Goal: Task Accomplishment & Management: Complete application form

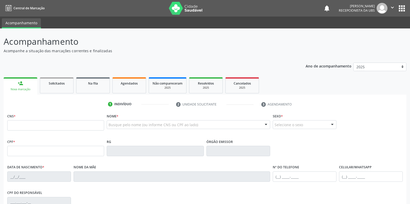
click at [53, 131] on input "text" at bounding box center [55, 125] width 97 height 10
type input "898 0058 3879 0077"
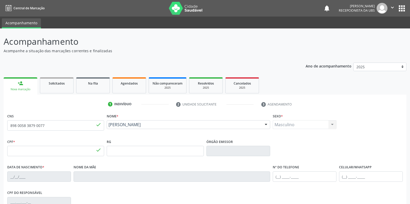
type input "152.558.304-29"
type input "[DATE]"
type input "[PERSON_NAME]"
type input "[PHONE_NUMBER]"
type input "681.950.874-34"
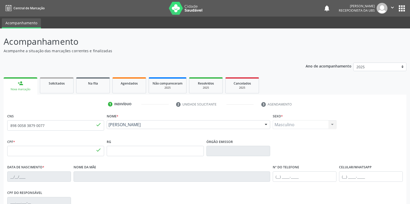
type input "49"
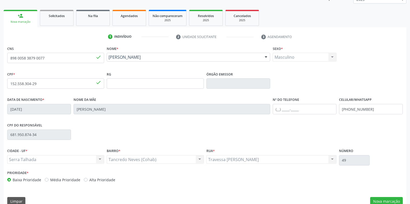
scroll to position [76, 0]
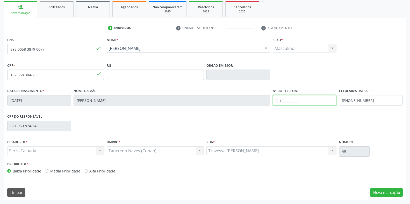
click at [278, 102] on input "text" at bounding box center [305, 100] width 64 height 10
type input "[PHONE_NUMBER]"
click at [380, 197] on button "Nova marcação" at bounding box center [386, 192] width 33 height 9
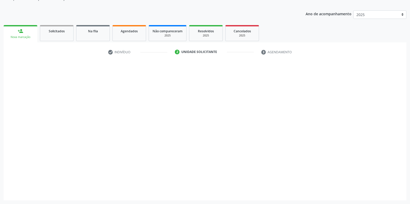
scroll to position [52, 0]
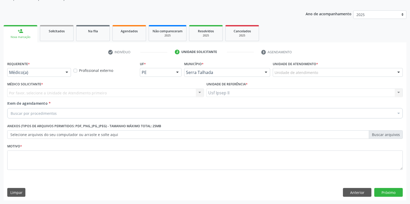
click at [64, 71] on div at bounding box center [67, 72] width 8 height 9
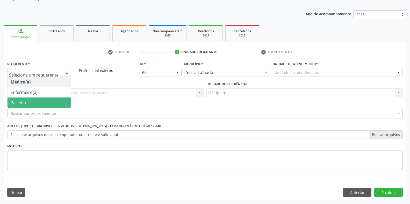
click at [19, 101] on span "Paciente" at bounding box center [19, 103] width 17 height 6
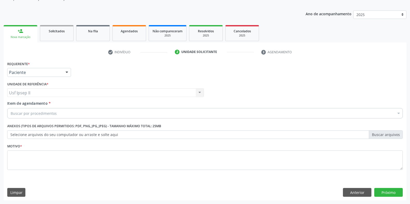
click at [83, 113] on div "Buscar por procedimentos" at bounding box center [204, 113] width 395 height 10
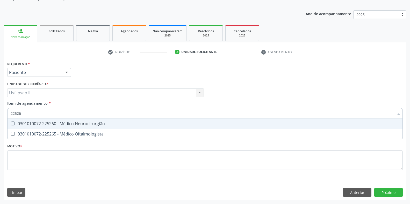
type input "225265"
click at [54, 124] on div "0301010072-225265 - Médico Oftalmologista" at bounding box center [205, 124] width 388 height 4
checkbox Oftalmologista "true"
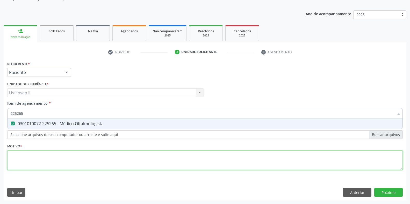
click at [34, 168] on div "Requerente * Paciente Médico(a) Enfermeiro(a) Paciente Nenhum resultado encontr…" at bounding box center [204, 118] width 395 height 117
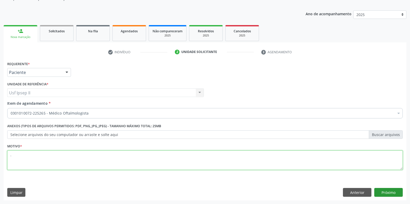
type textarea "."
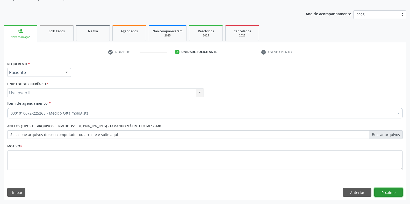
click at [382, 193] on button "Próximo" at bounding box center [388, 192] width 28 height 9
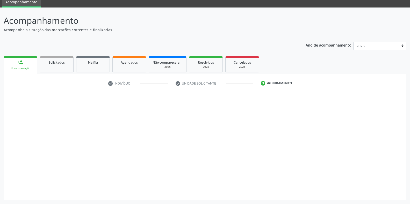
scroll to position [21, 0]
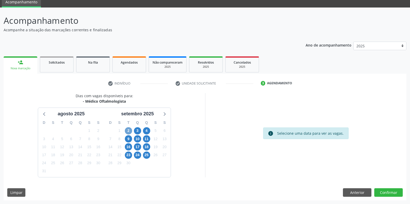
click at [128, 129] on span "2" at bounding box center [128, 130] width 7 height 7
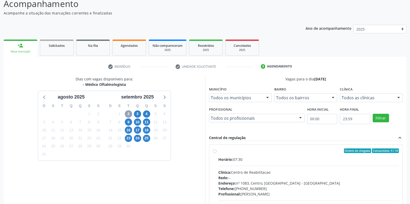
scroll to position [47, 0]
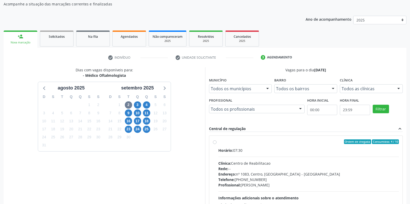
click at [218, 143] on label "Ordem de chegada Consumidos: 4 / 10 Horário: 07:30 Clínica: Centro de Reabilita…" at bounding box center [308, 178] width 181 height 79
click at [213, 143] on input "Ordem de chegada Consumidos: 4 / 10 Horário: 07:30 Clínica: Centro de Reabilita…" at bounding box center [215, 141] width 4 height 5
radio input "true"
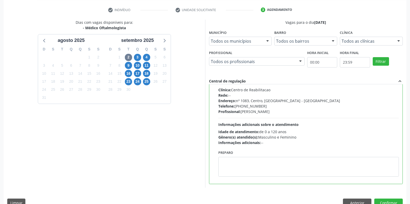
scroll to position [105, 0]
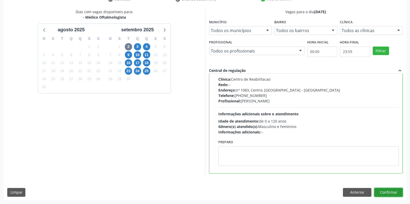
click at [394, 195] on button "Confirmar" at bounding box center [388, 192] width 28 height 9
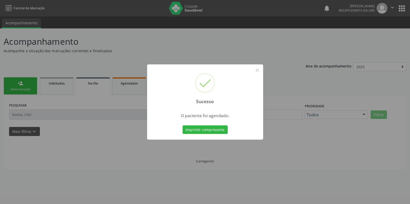
scroll to position [0, 0]
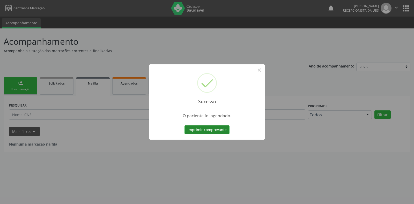
click at [212, 130] on button "Imprimir comprovante" at bounding box center [207, 130] width 45 height 9
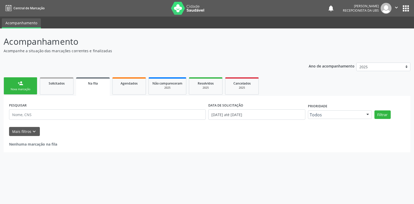
drag, startPoint x: 26, startPoint y: 84, endPoint x: 32, endPoint y: 90, distance: 9.0
click at [26, 84] on link "person_add Nova marcação" at bounding box center [21, 85] width 34 height 17
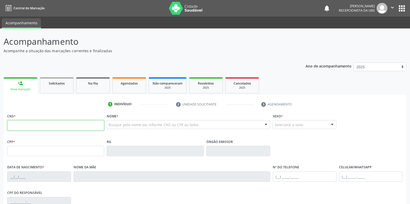
click at [32, 124] on input "text" at bounding box center [55, 125] width 97 height 10
click at [14, 130] on input "text" at bounding box center [55, 125] width 97 height 10
type input "898 0059 1471 2442"
type input "163.239.904-07"
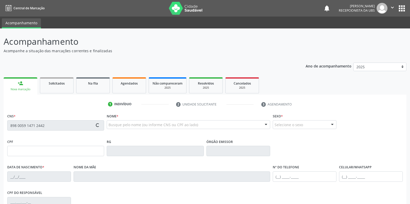
type input "[DATE]"
type input "[PERSON_NAME]"
type input "[PHONE_NUMBER]"
type input "090.499.354-00"
type input "505"
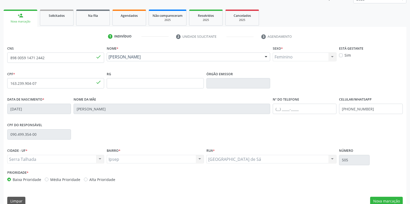
scroll to position [76, 0]
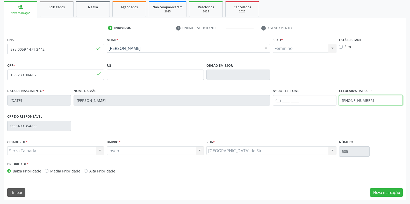
click at [372, 103] on input "[PHONE_NUMBER]" at bounding box center [371, 100] width 64 height 10
type input "("
click at [291, 98] on input "text" at bounding box center [305, 100] width 64 height 10
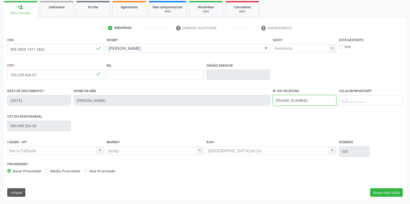
type input "[PHONE_NUMBER]"
click at [347, 98] on input "text" at bounding box center [371, 100] width 64 height 10
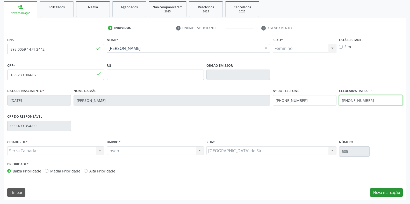
type input "[PHONE_NUMBER]"
click at [394, 194] on button "Nova marcação" at bounding box center [386, 192] width 33 height 9
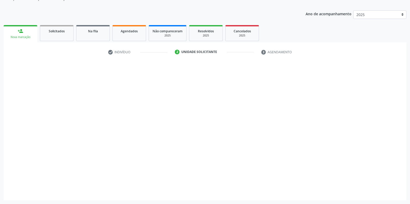
scroll to position [52, 0]
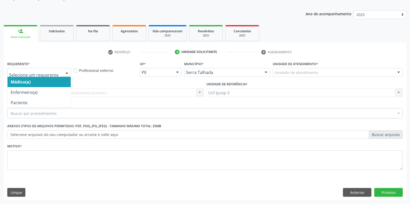
click at [65, 71] on div at bounding box center [67, 72] width 8 height 9
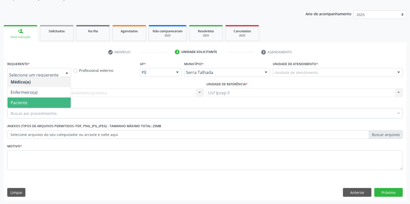
click at [30, 103] on span "Paciente" at bounding box center [39, 103] width 63 height 10
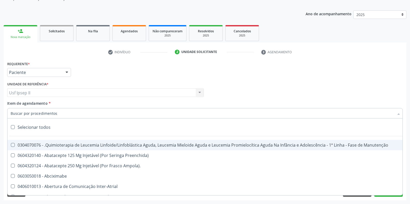
drag, startPoint x: 27, startPoint y: 113, endPoint x: 26, endPoint y: 109, distance: 3.7
click at [27, 113] on input "Item de agendamento *" at bounding box center [202, 113] width 383 height 10
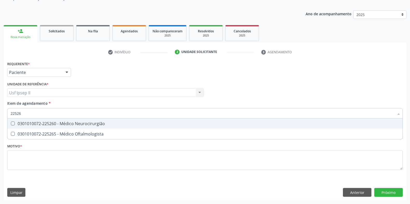
type input "225265"
click at [23, 126] on div "0301010072-225265 - Médico Oftalmologista" at bounding box center [205, 124] width 388 height 4
checkbox Oftalmologista "true"
type input "225265"
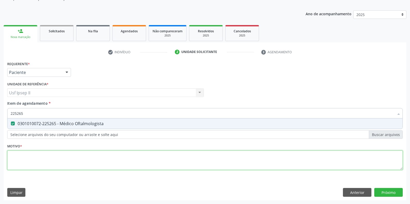
click at [16, 158] on div "Requerente * Paciente Médico(a) Enfermeiro(a) Paciente Nenhum resultado encontr…" at bounding box center [204, 118] width 395 height 117
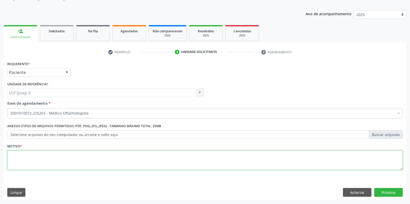
click at [16, 154] on span "0301010072-225265 - Médico Oftalmologista" at bounding box center [212, 151] width 409 height 10
checkbox Oftalmologista "false"
type textarea "."
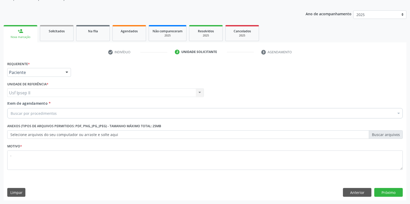
click at [60, 110] on div "Buscar por procedimentos" at bounding box center [204, 113] width 395 height 10
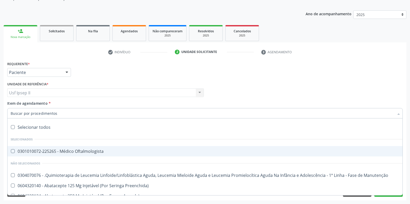
click at [12, 152] on Oftalmologista at bounding box center [13, 151] width 4 height 4
click at [11, 152] on Oftalmologista "checkbox" at bounding box center [9, 151] width 3 height 3
checkbox Oftalmologista "true"
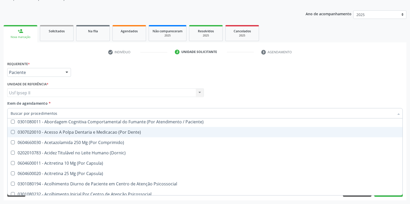
scroll to position [302, 0]
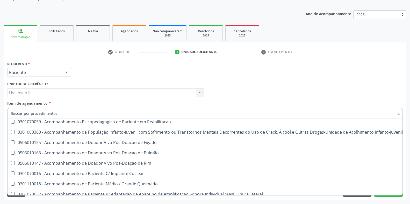
drag, startPoint x: 365, startPoint y: 72, endPoint x: 375, endPoint y: 84, distance: 15.2
click at [365, 72] on div "Requerente * Paciente Médico(a) Enfermeiro(a) Paciente Nenhum resultado encontr…" at bounding box center [205, 70] width 398 height 20
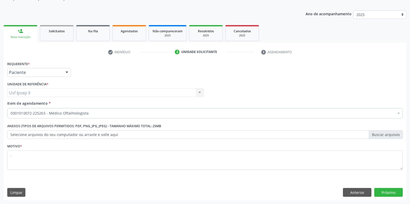
scroll to position [0, 0]
click at [393, 193] on button "Próximo" at bounding box center [388, 192] width 28 height 9
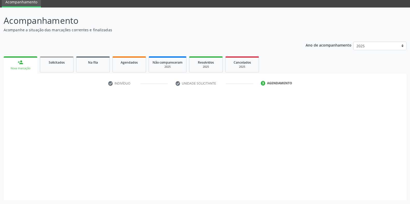
scroll to position [21, 0]
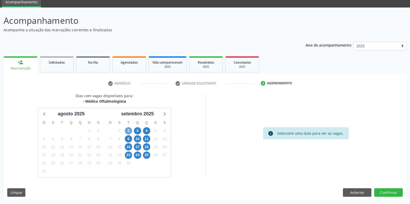
click at [128, 130] on span "2" at bounding box center [128, 130] width 7 height 7
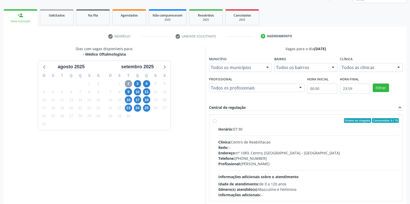
scroll to position [73, 0]
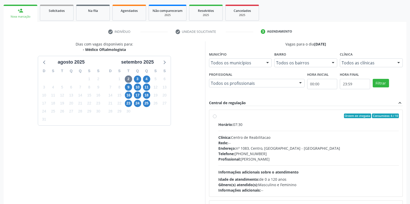
click at [218, 117] on label "Ordem de chegada Consumidos: 6 / 10 Horário: 07:30 Clínica: Centro de Reabilita…" at bounding box center [308, 153] width 181 height 79
click at [216, 117] on input "Ordem de chegada Consumidos: 6 / 10 Horário: 07:30 Clínica: Centro de Reabilita…" at bounding box center [215, 116] width 4 height 5
radio input "true"
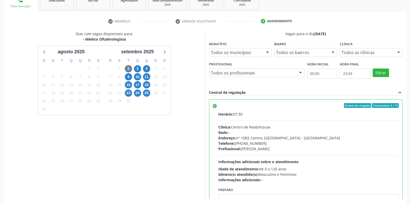
scroll to position [105, 0]
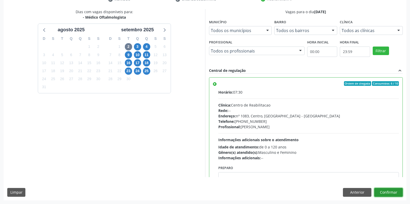
click at [389, 194] on button "Confirmar" at bounding box center [388, 192] width 28 height 9
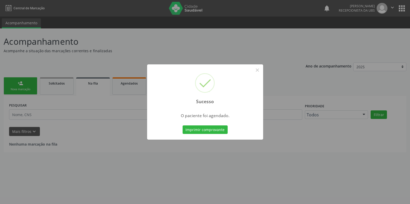
scroll to position [0, 0]
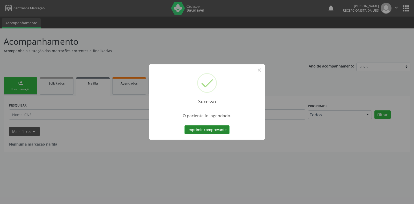
click at [195, 127] on button "Imprimir comprovante" at bounding box center [207, 130] width 45 height 9
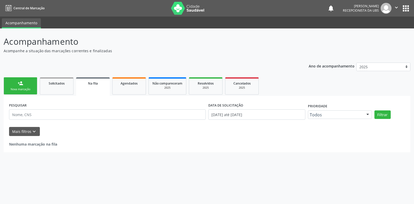
click at [16, 90] on div "Nova marcação" at bounding box center [21, 89] width 26 height 4
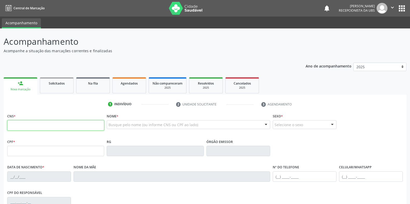
click at [14, 122] on input "text" at bounding box center [55, 125] width 97 height 10
click at [46, 126] on input "text" at bounding box center [55, 125] width 97 height 10
type input "898 0045 2617 5112"
type input "[DATE]"
type input "[PERSON_NAME]"
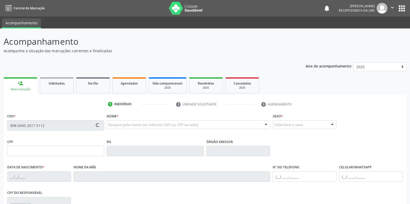
type input "[PHONE_NUMBER]"
type input "594"
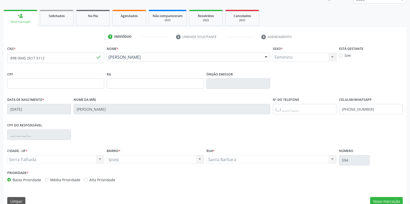
scroll to position [76, 0]
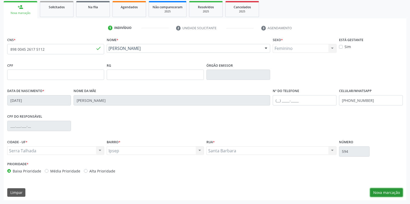
click at [388, 190] on button "Nova marcação" at bounding box center [386, 192] width 33 height 9
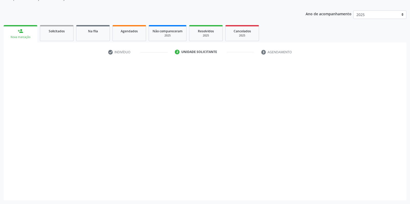
scroll to position [52, 0]
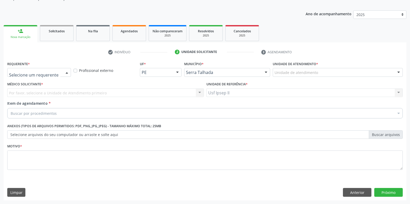
click at [66, 75] on div at bounding box center [67, 72] width 8 height 9
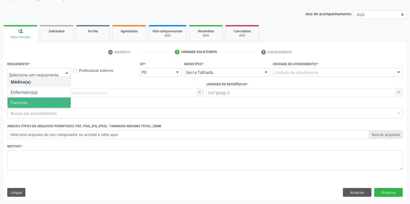
click at [32, 102] on span "Paciente" at bounding box center [39, 103] width 63 height 10
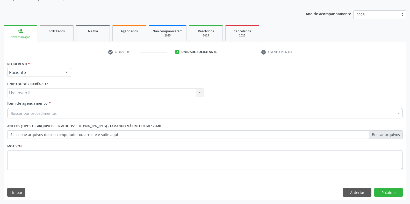
click at [64, 116] on div "Buscar por procedimentos" at bounding box center [204, 113] width 395 height 10
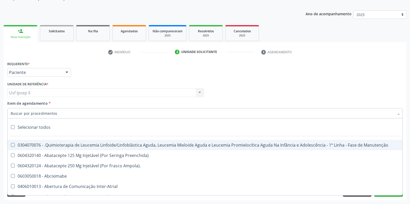
click at [68, 113] on input "Item de agendamento *" at bounding box center [202, 113] width 383 height 10
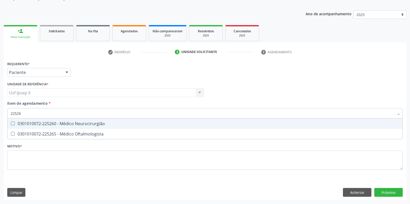
type input "225265"
click at [68, 125] on div "0301010072-225265 - Médico Oftalmologista" at bounding box center [205, 124] width 388 height 4
checkbox Oftalmologista "true"
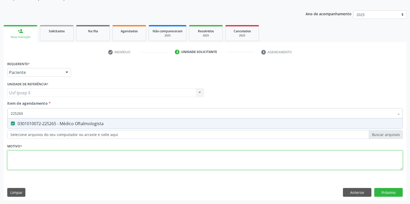
click at [43, 158] on div "Requerente * Paciente Médico(a) Enfermeiro(a) Paciente Nenhum resultado encontr…" at bounding box center [204, 118] width 395 height 117
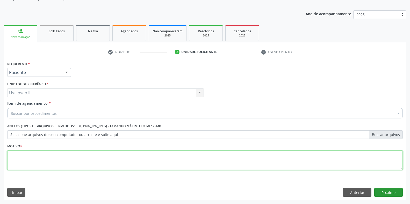
type textarea "."
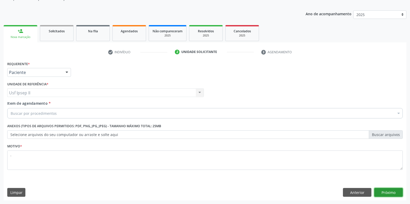
click at [394, 193] on button "Próximo" at bounding box center [388, 192] width 28 height 9
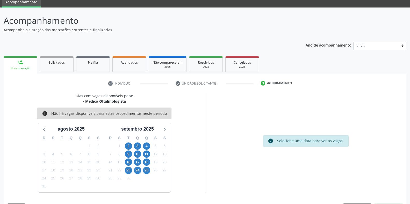
scroll to position [21, 0]
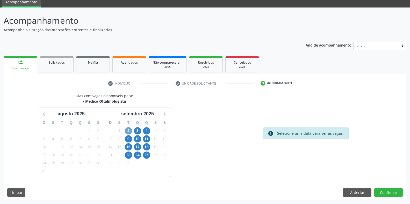
click at [129, 130] on span "2" at bounding box center [128, 130] width 7 height 7
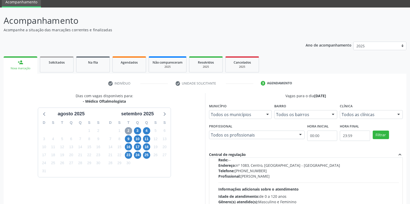
scroll to position [26, 0]
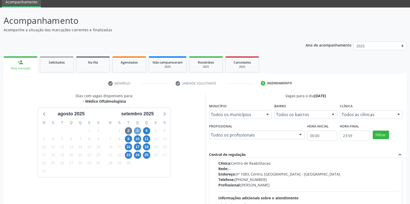
click at [139, 132] on span "3" at bounding box center [137, 130] width 7 height 7
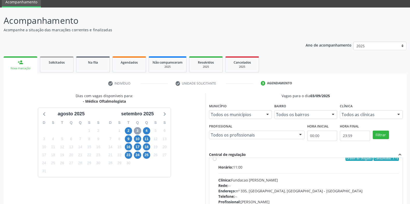
scroll to position [0, 0]
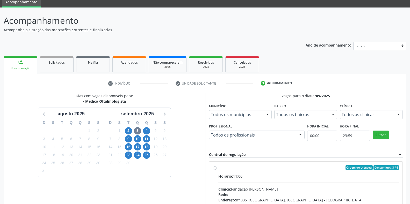
click at [218, 170] on label "Ordem de chegada Consumidos: 3 / 6 Horário: 11:00 Clínica: Fundacao [PERSON_NAM…" at bounding box center [308, 204] width 181 height 79
click at [215, 170] on input "Ordem de chegada Consumidos: 3 / 6 Horário: 11:00 Clínica: Fundacao [PERSON_NAM…" at bounding box center [215, 167] width 4 height 5
radio input "true"
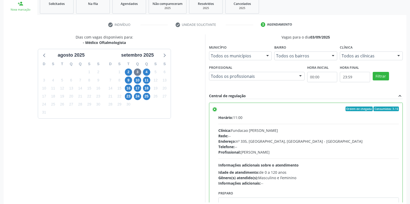
scroll to position [105, 0]
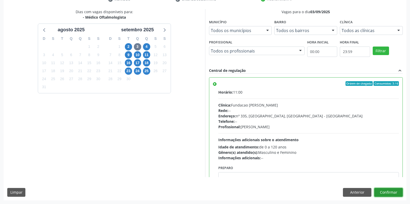
click at [390, 195] on button "Confirmar" at bounding box center [388, 192] width 28 height 9
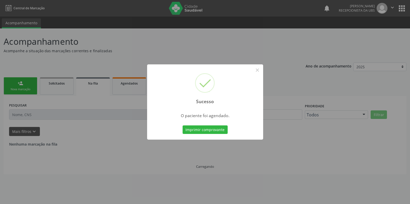
scroll to position [0, 0]
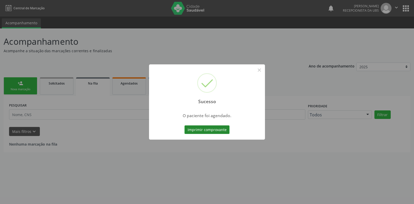
click at [199, 128] on button "Imprimir comprovante" at bounding box center [207, 130] width 45 height 9
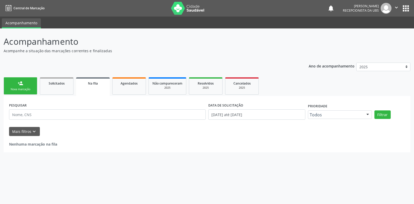
click at [29, 91] on div "Nova marcação" at bounding box center [21, 89] width 26 height 4
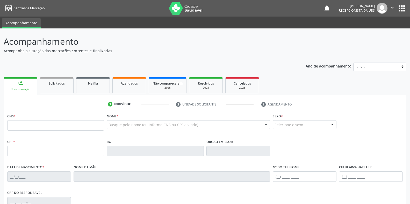
click at [40, 131] on fieldset "CNS *" at bounding box center [55, 123] width 97 height 22
click at [40, 129] on input "text" at bounding box center [55, 125] width 97 height 10
type input "708 1025 0436 5437"
type input "012.560.818-76"
type input "[DATE]"
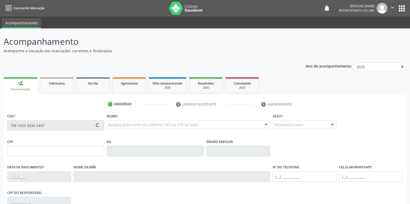
type input "[PERSON_NAME]"
type input "[PHONE_NUMBER]"
type input "308"
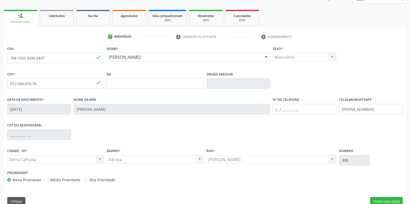
scroll to position [76, 0]
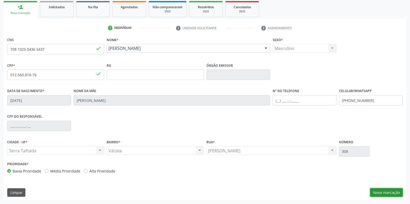
click at [394, 192] on button "Nova marcação" at bounding box center [386, 192] width 33 height 9
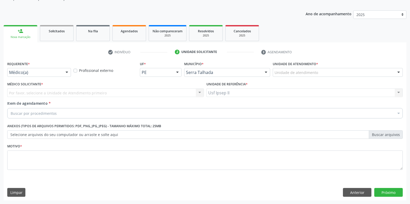
scroll to position [52, 0]
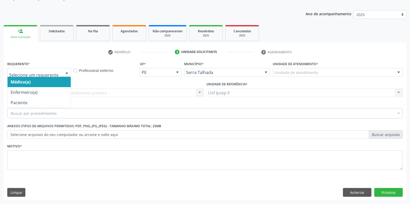
click at [69, 72] on div at bounding box center [67, 72] width 8 height 9
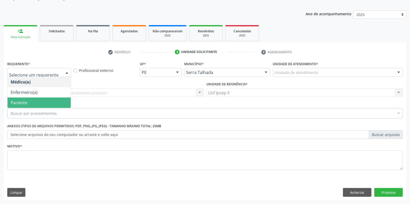
click at [34, 105] on span "Paciente" at bounding box center [39, 103] width 63 height 10
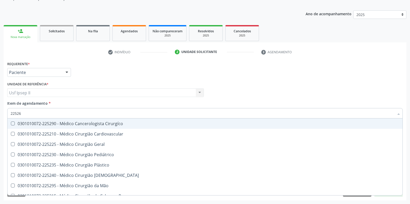
type input "225265"
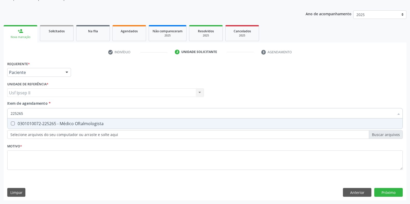
click at [30, 122] on div "0301010072-225265 - Médico Oftalmologista" at bounding box center [205, 124] width 388 height 4
checkbox Oftalmologista "true"
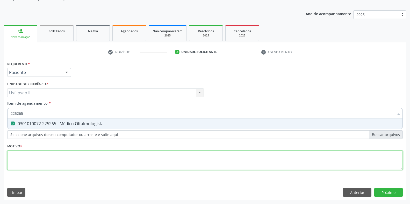
click at [34, 157] on div "Requerente * Paciente Médico(a) Enfermeiro(a) Paciente Nenhum resultado encontr…" at bounding box center [204, 118] width 395 height 117
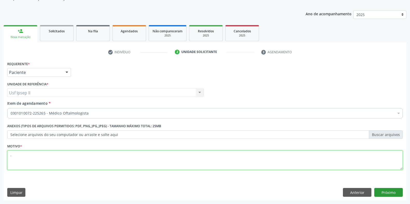
type textarea "."
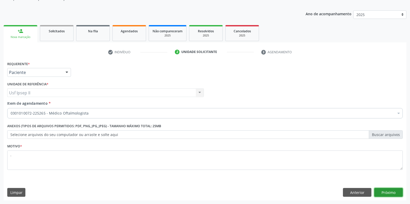
click at [395, 193] on button "Próximo" at bounding box center [388, 192] width 28 height 9
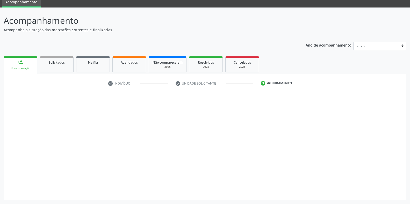
scroll to position [21, 0]
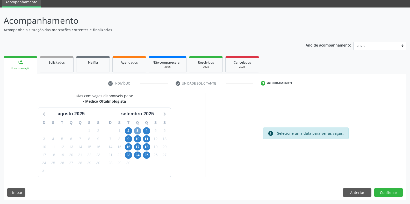
click at [139, 131] on span "3" at bounding box center [137, 130] width 7 height 7
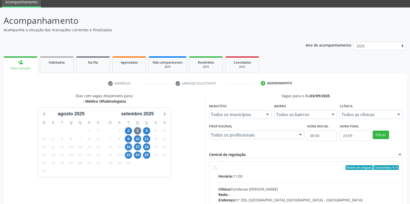
click at [214, 170] on div "Ordem de chegada Consumidos: 4 / 6 Horário: 11:00 Clínica: Fundacao [PERSON_NAM…" at bounding box center [306, 204] width 186 height 79
radio input "true"
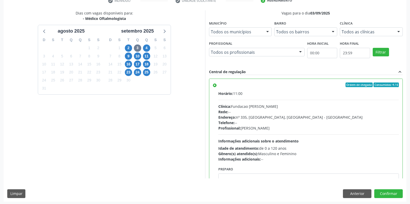
scroll to position [105, 0]
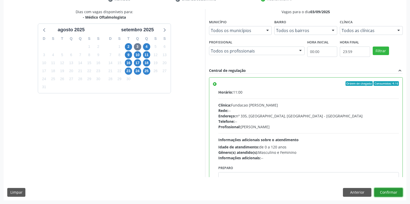
click at [381, 194] on button "Confirmar" at bounding box center [388, 192] width 28 height 9
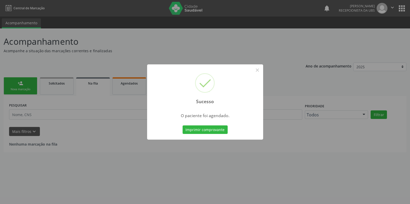
scroll to position [0, 0]
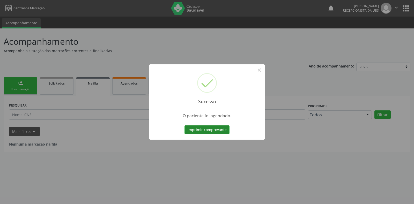
click at [215, 129] on button "Imprimir comprovante" at bounding box center [207, 130] width 45 height 9
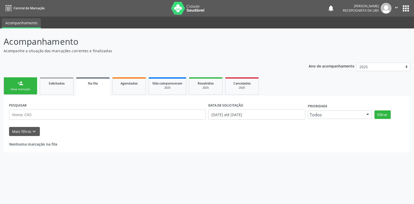
click at [24, 87] on link "person_add Nova marcação" at bounding box center [21, 85] width 34 height 17
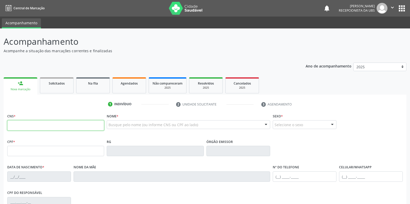
click at [29, 128] on input "text" at bounding box center [55, 125] width 97 height 10
click at [31, 122] on input "text" at bounding box center [55, 125] width 97 height 10
click at [50, 124] on input "text" at bounding box center [55, 125] width 97 height 10
type input "704 6021 7640 9622"
type input "550.188.744-49"
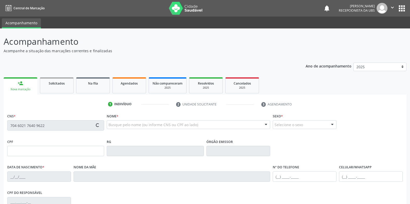
type input "[DATE]"
type input "[PERSON_NAME]"
type input "[PHONE_NUMBER]"
type input "1206"
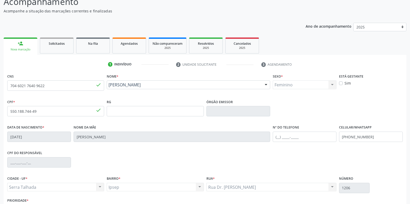
scroll to position [52, 0]
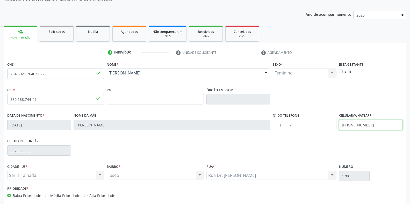
click at [377, 123] on input "[PHONE_NUMBER]" at bounding box center [371, 125] width 64 height 10
type input "("
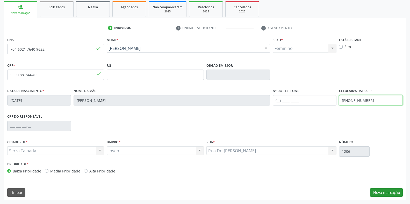
type input "[PHONE_NUMBER]"
click at [374, 195] on button "Nova marcação" at bounding box center [386, 192] width 33 height 9
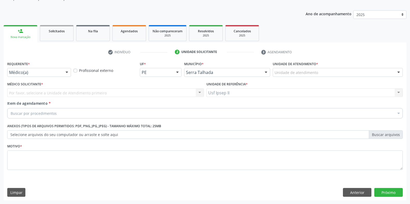
scroll to position [52, 0]
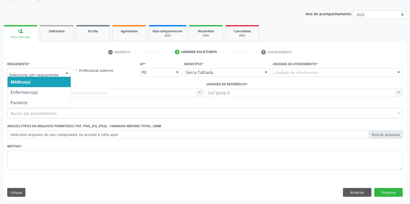
click at [66, 73] on div at bounding box center [67, 72] width 8 height 9
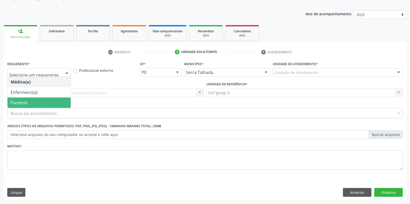
click at [28, 99] on span "Paciente" at bounding box center [39, 103] width 63 height 10
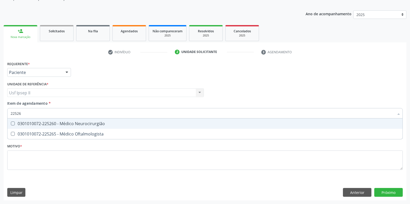
type input "225265"
click at [36, 124] on div "0301010072-225265 - Médico Oftalmologista" at bounding box center [205, 124] width 388 height 4
checkbox Oftalmologista "true"
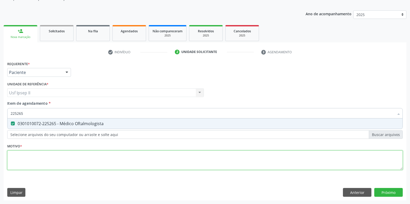
click at [16, 154] on div "Requerente * Paciente Médico(a) Enfermeiro(a) Paciente Nenhum resultado encontr…" at bounding box center [204, 118] width 395 height 117
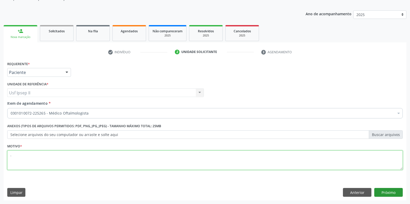
type textarea "."
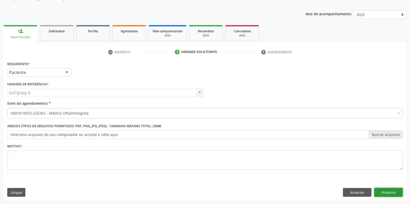
click at [392, 195] on button "Próximo" at bounding box center [388, 192] width 28 height 9
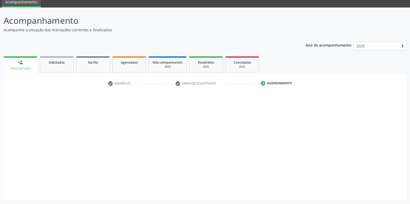
scroll to position [21, 0]
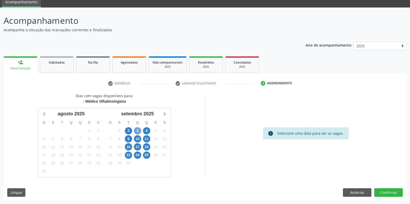
click at [138, 131] on span "3" at bounding box center [137, 130] width 7 height 7
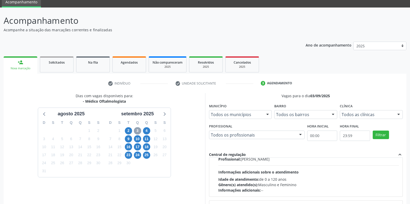
scroll to position [0, 0]
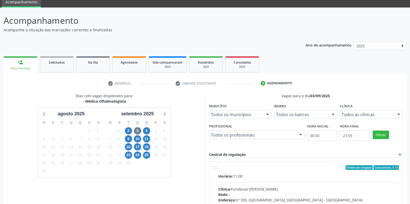
click at [218, 169] on label "Ordem de chegada Consumidos: 5 / 6 Horário: 11:00 Clínica: [PERSON_NAME] Rede: …" at bounding box center [308, 204] width 181 height 79
click at [213, 169] on input "Ordem de chegada Consumidos: 5 / 6 Horário: 11:00 Clínica: [PERSON_NAME] Rede: …" at bounding box center [215, 167] width 4 height 5
radio input "true"
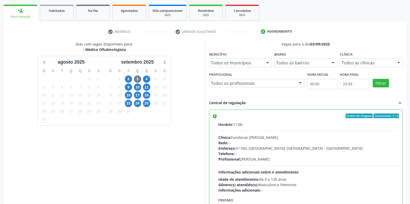
scroll to position [105, 0]
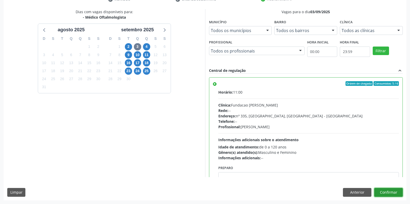
click at [382, 194] on button "Confirmar" at bounding box center [388, 192] width 28 height 9
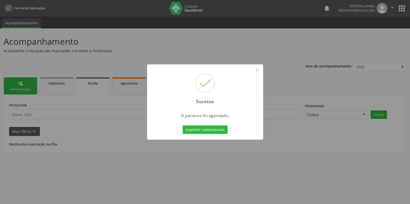
scroll to position [0, 0]
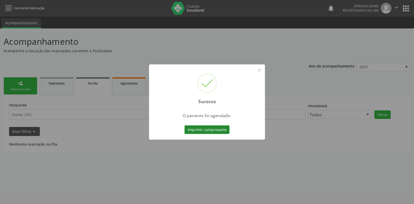
click at [219, 131] on button "Imprimir comprovante" at bounding box center [207, 130] width 45 height 9
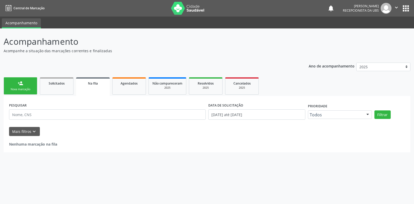
click at [30, 84] on link "person_add Nova marcação" at bounding box center [21, 85] width 34 height 17
click at [26, 84] on link "person_add Nova marcação" at bounding box center [21, 85] width 34 height 17
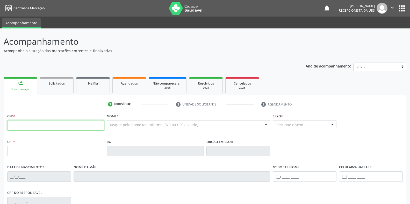
click at [36, 124] on input "text" at bounding box center [55, 125] width 97 height 10
type input "708 6065 1082 8884"
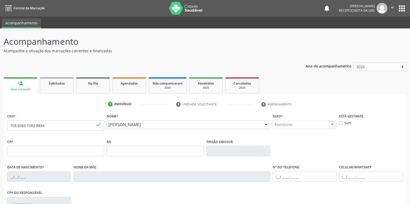
type input "[DATE]"
type input "[PERSON_NAME]"
type input "[PHONE_NUMBER]"
type input "094.890.994-30"
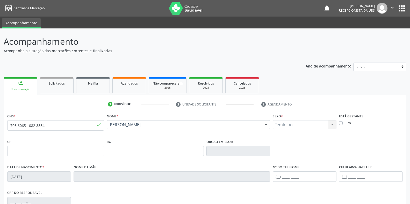
type input "371"
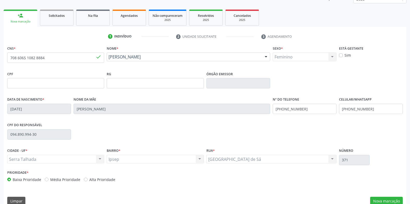
scroll to position [76, 0]
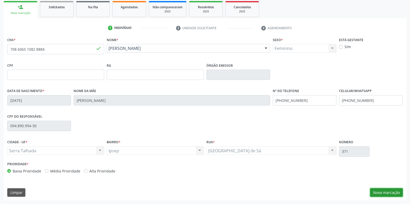
click at [384, 189] on button "Nova marcação" at bounding box center [386, 192] width 33 height 9
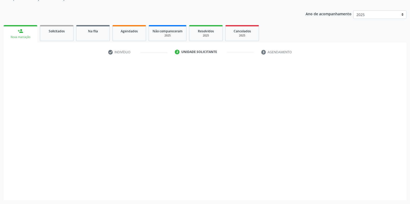
scroll to position [52, 0]
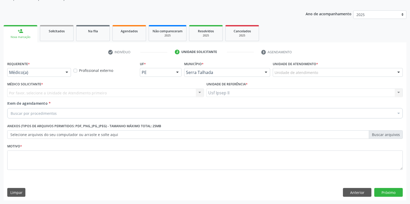
click at [65, 74] on div at bounding box center [67, 72] width 8 height 9
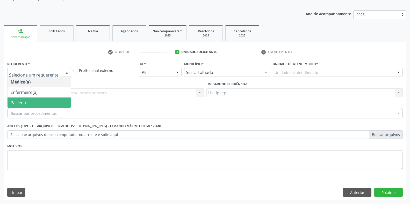
click at [33, 102] on span "Paciente" at bounding box center [39, 103] width 63 height 10
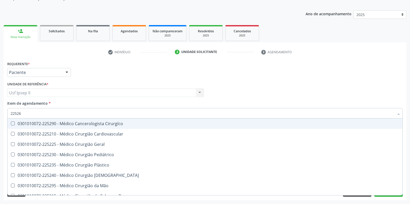
type input "225265"
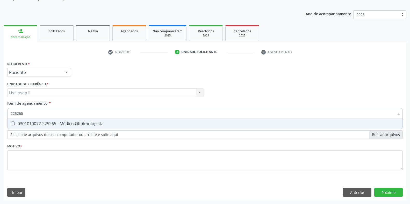
click at [83, 126] on div "0301010072-225265 - Médico Oftalmologista" at bounding box center [205, 124] width 388 height 4
checkbox Oftalmologista "true"
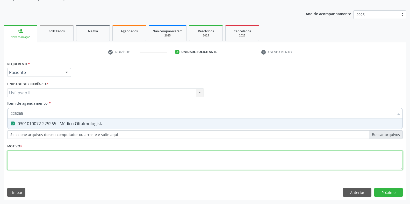
click at [29, 160] on div "Requerente * Paciente Médico(a) Enfermeiro(a) Paciente Nenhum resultado encontr…" at bounding box center [204, 118] width 395 height 117
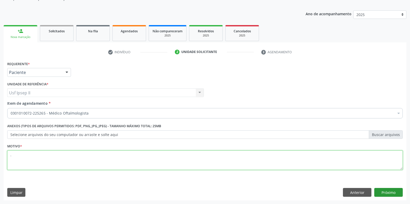
type textarea "."
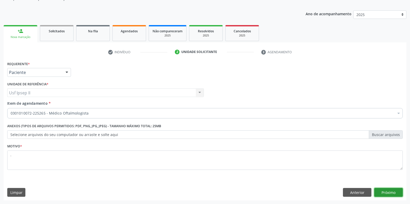
click at [395, 190] on button "Próximo" at bounding box center [388, 192] width 28 height 9
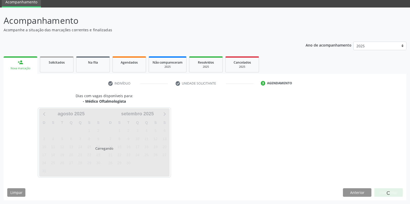
scroll to position [21, 0]
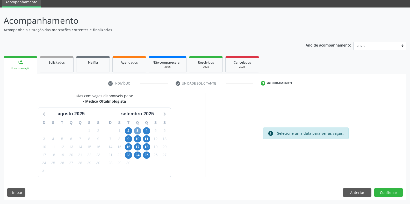
click at [138, 130] on span "3" at bounding box center [137, 130] width 7 height 7
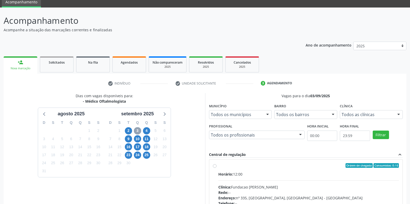
scroll to position [0, 0]
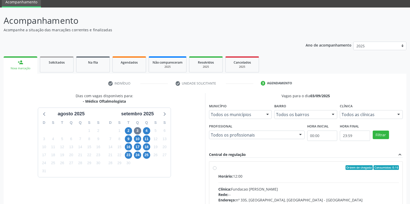
click at [218, 169] on label "Ordem de chegada Consumidos: 0 / 6 Horário: 12:00 Clínica: Fundacao [PERSON_NAM…" at bounding box center [308, 204] width 181 height 79
click at [216, 169] on input "Ordem de chegada Consumidos: 0 / 6 Horário: 12:00 Clínica: Fundacao [PERSON_NAM…" at bounding box center [215, 167] width 4 height 5
radio input "true"
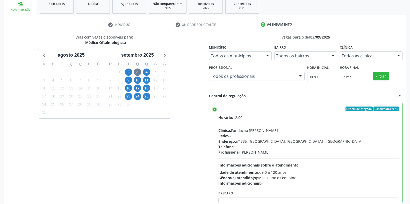
scroll to position [105, 0]
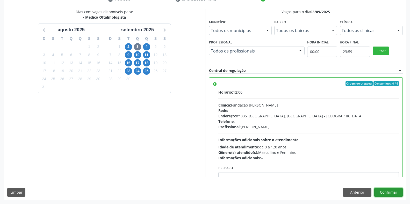
click at [385, 195] on button "Confirmar" at bounding box center [388, 192] width 28 height 9
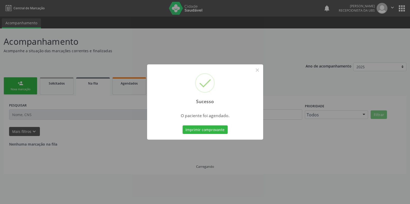
scroll to position [0, 0]
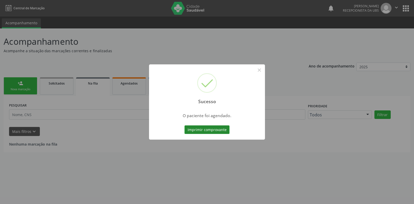
click at [215, 131] on button "Imprimir comprovante" at bounding box center [207, 130] width 45 height 9
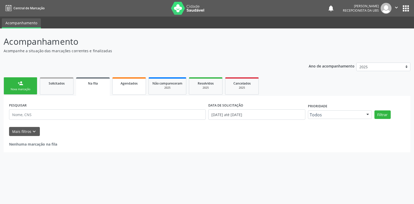
click at [121, 84] on span "Agendados" at bounding box center [129, 83] width 17 height 4
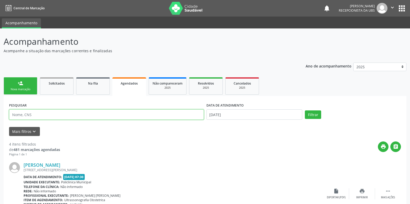
click at [57, 117] on input "text" at bounding box center [106, 114] width 195 height 10
type input "708606510828884"
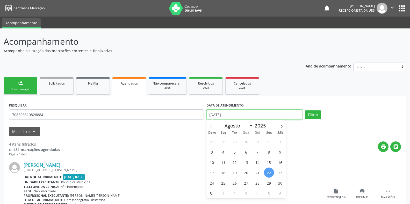
click at [235, 115] on input "[DATE]" at bounding box center [254, 114] width 96 height 10
click at [279, 127] on span at bounding box center [281, 124] width 9 height 9
select select "8"
click at [248, 143] on span "3" at bounding box center [246, 142] width 10 height 10
type input "03/09/2025"
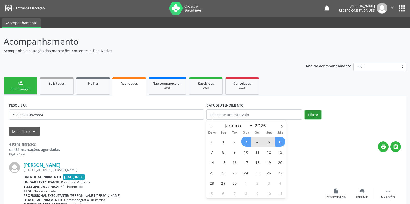
click at [312, 113] on button "Filtrar" at bounding box center [313, 115] width 16 height 9
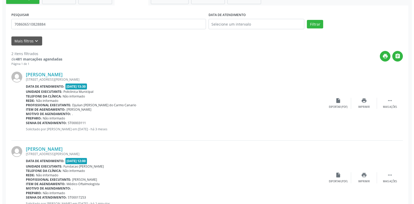
scroll to position [104, 0]
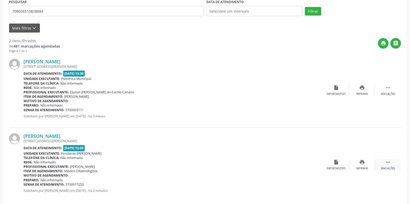
click at [391, 165] on div " Mais ações" at bounding box center [388, 164] width 26 height 11
click at [339, 165] on icon "cancel" at bounding box center [336, 162] width 6 height 6
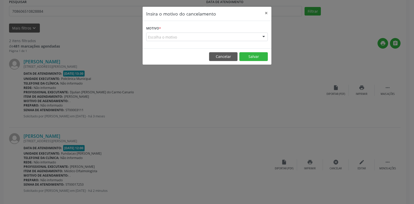
click at [262, 38] on div at bounding box center [264, 37] width 8 height 9
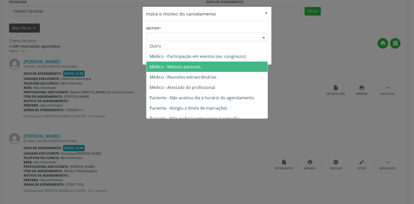
scroll to position [0, 0]
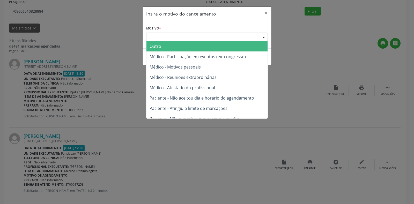
click at [167, 49] on span "Outro" at bounding box center [206, 46] width 121 height 10
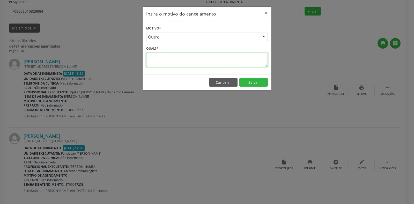
click at [203, 66] on textarea at bounding box center [207, 60] width 122 height 14
type textarea "paciente menor de 8 anos"
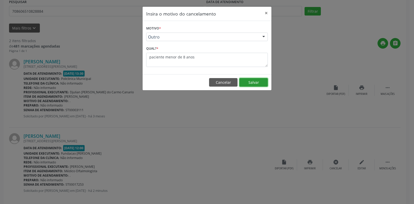
click at [248, 82] on button "Salvar" at bounding box center [253, 82] width 28 height 9
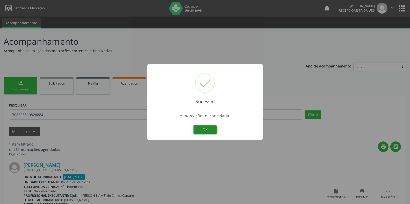
click at [212, 131] on button "OK" at bounding box center [204, 130] width 23 height 9
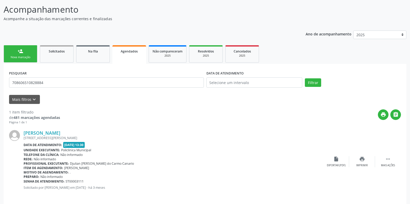
scroll to position [36, 0]
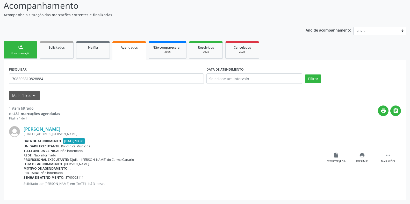
click at [26, 47] on link "person_add Nova marcação" at bounding box center [21, 49] width 34 height 17
click at [25, 50] on link "person_add Nova marcação" at bounding box center [21, 49] width 34 height 17
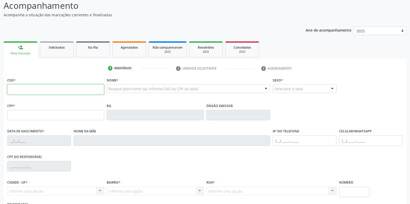
click at [32, 90] on input "text" at bounding box center [55, 89] width 97 height 10
type input "702 4060 5352 1628"
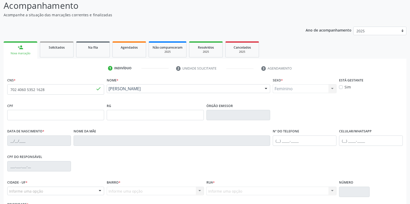
type input "[DATE]"
type input "[PERSON_NAME] do Nnwsciment Santos"
type input "[PHONE_NUMBER]"
type input "59"
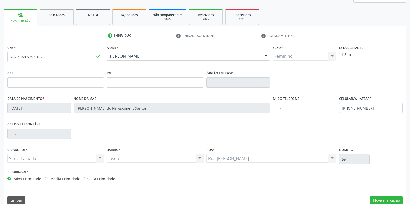
scroll to position [76, 0]
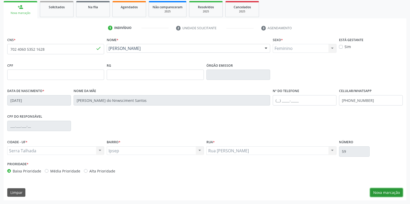
click at [380, 193] on button "Nova marcação" at bounding box center [386, 192] width 33 height 9
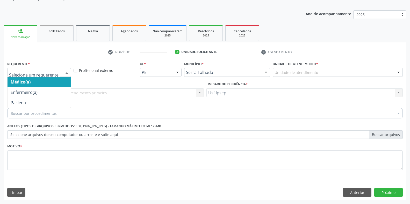
click at [67, 72] on div at bounding box center [67, 72] width 8 height 9
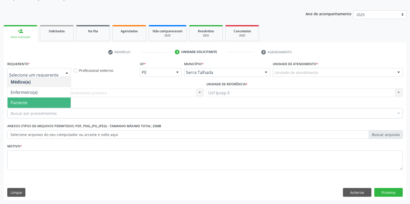
click at [40, 102] on span "Paciente" at bounding box center [39, 103] width 63 height 10
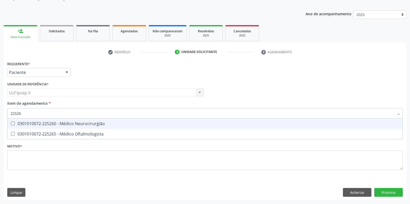
type input "225265"
click at [61, 122] on div "0301010072-225265 - Médico Oftalmologista" at bounding box center [205, 124] width 388 height 4
checkbox Oftalmologista "true"
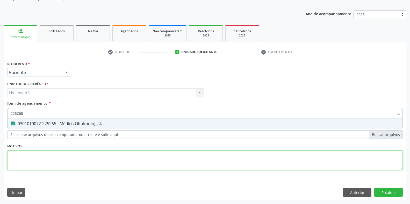
click at [34, 158] on div "Requerente * Paciente Médico(a) Enfermeiro(a) Paciente Nenhum resultado encontr…" at bounding box center [204, 118] width 395 height 117
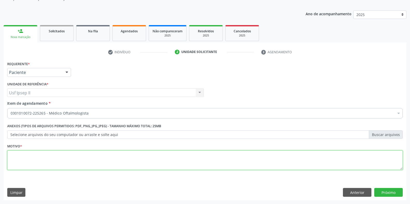
click at [33, 157] on li "Não selecionados" at bounding box center [212, 164] width 409 height 14
type textarea "."
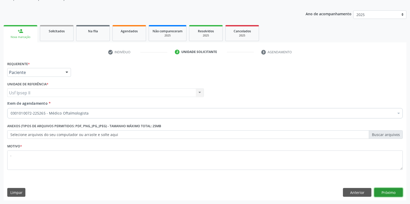
click at [383, 190] on button "Próximo" at bounding box center [388, 192] width 28 height 9
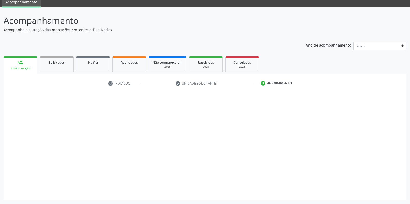
scroll to position [21, 0]
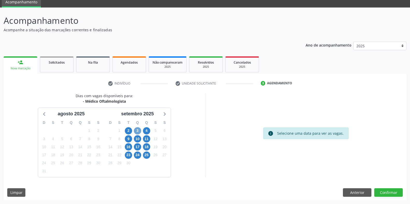
click at [137, 131] on span "3" at bounding box center [137, 130] width 7 height 7
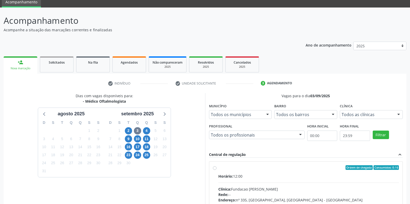
click at [218, 169] on label "Ordem de chegada Consumidos: 0 / 6 Horário: 12:00 Clínica: Fundacao [PERSON_NAM…" at bounding box center [308, 204] width 181 height 79
click at [213, 169] on input "Ordem de chegada Consumidos: 0 / 6 Horário: 12:00 Clínica: Fundacao [PERSON_NAM…" at bounding box center [215, 167] width 4 height 5
radio input "true"
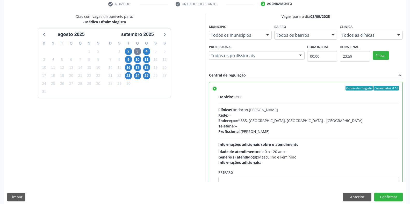
scroll to position [105, 0]
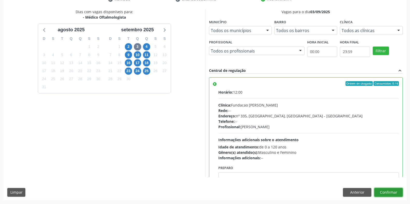
click at [392, 195] on button "Confirmar" at bounding box center [388, 192] width 28 height 9
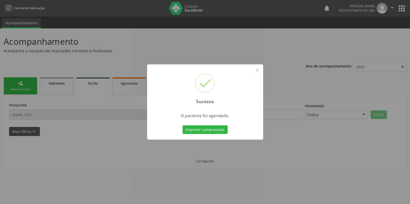
scroll to position [0, 0]
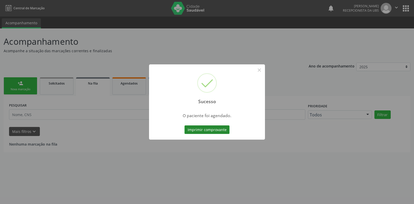
click at [189, 127] on button "Imprimir comprovante" at bounding box center [207, 130] width 45 height 9
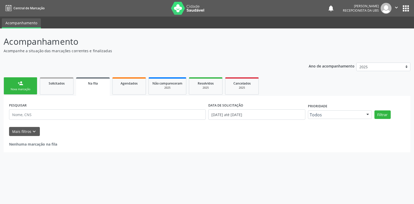
click at [17, 86] on link "person_add Nova marcação" at bounding box center [21, 85] width 34 height 17
click at [23, 81] on div "person_add" at bounding box center [21, 83] width 6 height 6
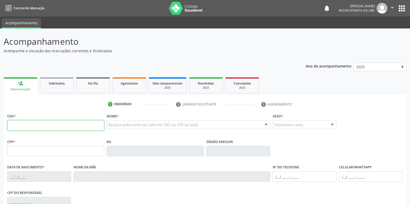
click at [45, 126] on input "text" at bounding box center [55, 125] width 97 height 10
type input "898 0029 1809 7502"
type input "[DATE]"
type input "[PERSON_NAME]"
type input "[PHONE_NUMBER]"
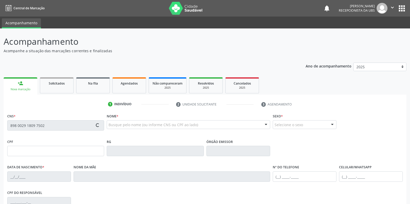
type input "094.890.994-30"
type input "371"
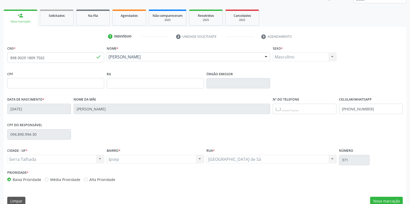
scroll to position [76, 0]
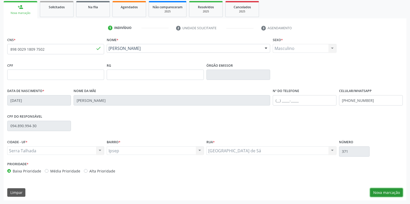
click at [388, 192] on button "Nova marcação" at bounding box center [386, 192] width 33 height 9
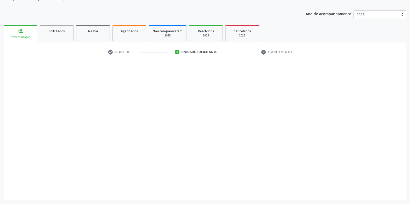
scroll to position [52, 0]
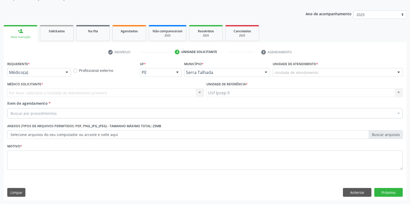
click at [69, 73] on div at bounding box center [67, 72] width 8 height 9
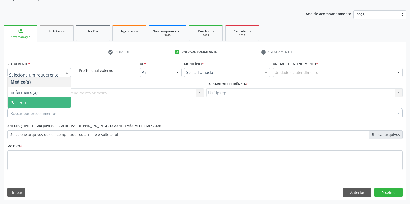
click at [18, 98] on span "Paciente" at bounding box center [39, 103] width 63 height 10
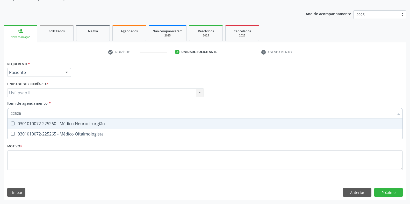
type input "225265"
click at [54, 127] on span "0301010072-225265 - Médico Oftalmologista" at bounding box center [205, 124] width 395 height 10
checkbox Oftalmologista "true"
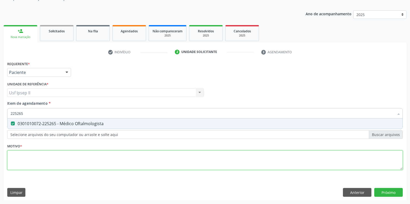
click at [29, 161] on div "Requerente * Paciente Médico(a) Enfermeiro(a) Paciente Nenhum resultado encontr…" at bounding box center [204, 118] width 395 height 117
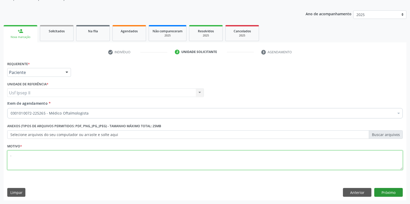
type textarea "."
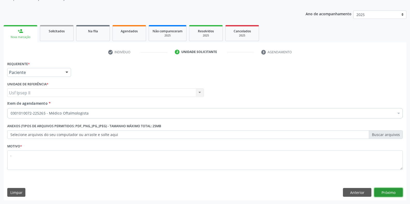
click at [395, 192] on button "Próximo" at bounding box center [388, 192] width 28 height 9
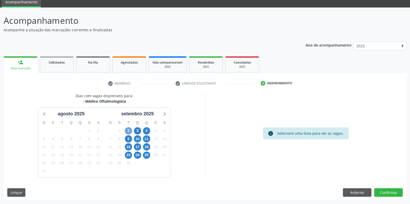
click at [129, 130] on span "2" at bounding box center [128, 130] width 7 height 7
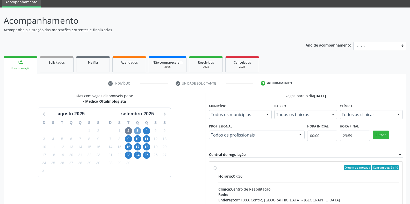
click at [137, 131] on span "3" at bounding box center [137, 130] width 7 height 7
click at [218, 169] on label "Ordem de chegada Consumidos: 1 / 6 Horário: 12:00 Clínica: Fundacao [PERSON_NAM…" at bounding box center [308, 204] width 181 height 79
click at [214, 169] on input "Ordem de chegada Consumidos: 1 / 6 Horário: 12:00 Clínica: Fundacao [PERSON_NAM…" at bounding box center [215, 167] width 4 height 5
radio input "true"
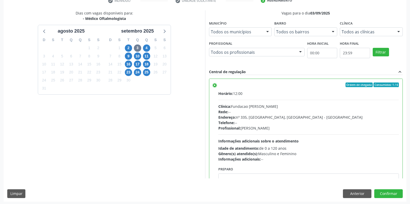
scroll to position [105, 0]
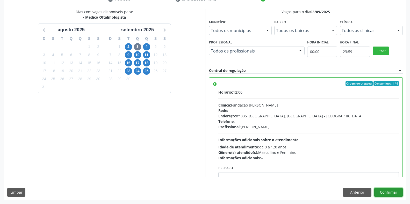
click at [390, 194] on button "Confirmar" at bounding box center [388, 192] width 28 height 9
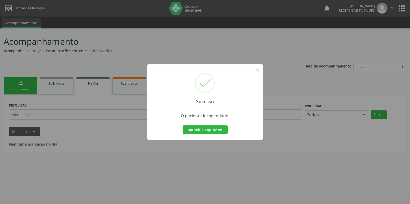
scroll to position [0, 0]
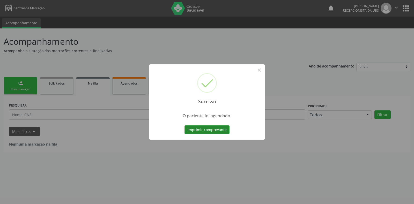
click at [218, 129] on button "Imprimir comprovante" at bounding box center [207, 130] width 45 height 9
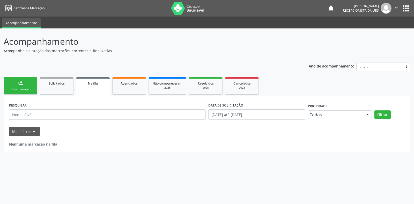
click at [22, 87] on link "person_add Nova marcação" at bounding box center [21, 85] width 34 height 17
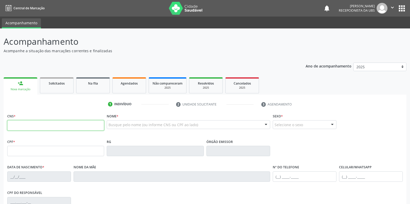
click at [14, 129] on input "text" at bounding box center [55, 125] width 97 height 10
type input "898 0048 0826 3167"
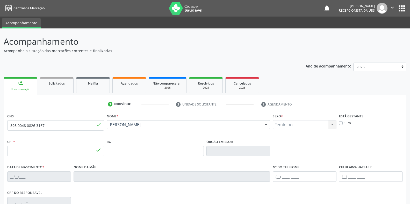
type input "167.727.804-85"
type input "[DATE]"
type input "[PERSON_NAME]"
type input "[PHONE_NUMBER]"
type input "176"
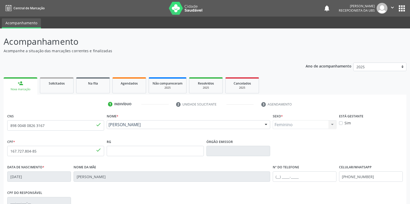
scroll to position [26, 0]
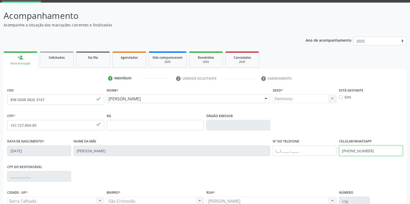
click at [369, 151] on input "[PHONE_NUMBER]" at bounding box center [371, 151] width 64 height 10
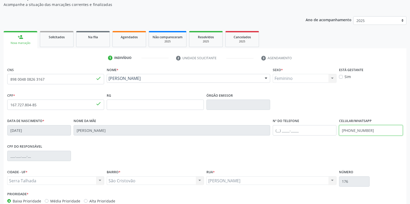
scroll to position [76, 0]
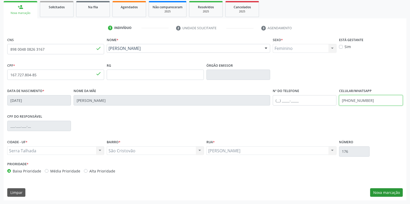
type input "[PHONE_NUMBER]"
click at [386, 192] on button "Nova marcação" at bounding box center [386, 192] width 33 height 9
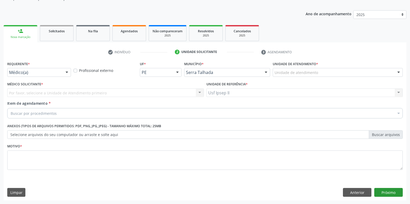
scroll to position [52, 0]
click at [69, 73] on div at bounding box center [67, 72] width 8 height 9
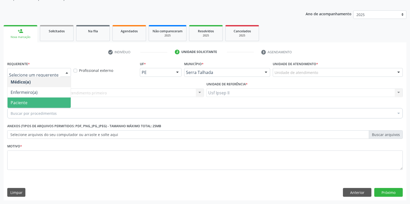
click at [50, 103] on span "Paciente" at bounding box center [39, 103] width 63 height 10
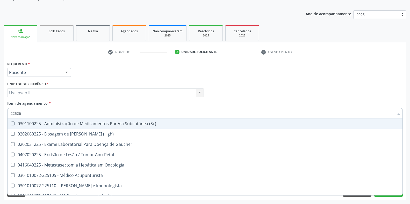
type input "225265"
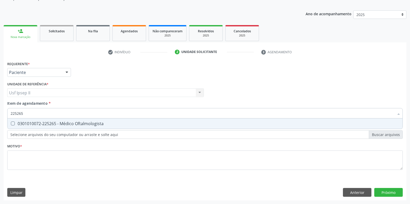
scroll to position [52, 0]
click at [45, 123] on div "0301010072-225265 - Médico Oftalmologista" at bounding box center [205, 124] width 388 height 4
checkbox Oftalmologista "true"
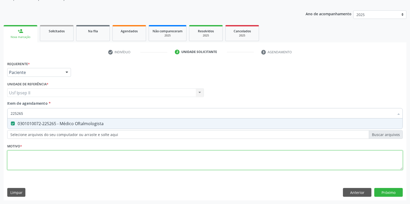
click at [19, 159] on div "Requerente * Paciente Médico(a) Enfermeiro(a) Paciente Nenhum resultado encontr…" at bounding box center [204, 118] width 395 height 117
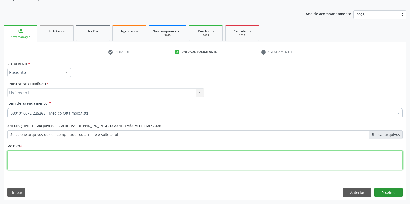
type textarea "."
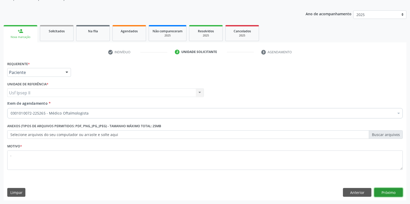
click at [390, 193] on button "Próximo" at bounding box center [388, 192] width 28 height 9
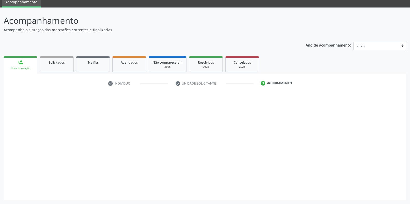
scroll to position [21, 0]
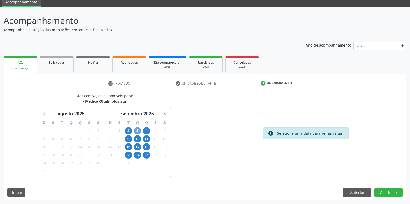
click at [136, 131] on span "3" at bounding box center [137, 130] width 7 height 7
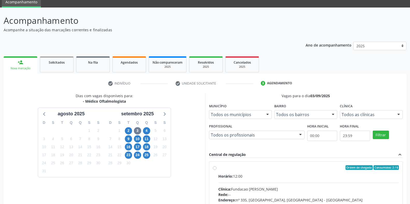
click at [218, 168] on label "Ordem de chegada Consumidos: 2 / 6 Horário: 12:00 Clínica: Fundacao Altino Vent…" at bounding box center [308, 204] width 181 height 79
click at [214, 168] on input "Ordem de chegada Consumidos: 2 / 6 Horário: 12:00 Clínica: Fundacao Altino Vent…" at bounding box center [215, 167] width 4 height 5
radio input "true"
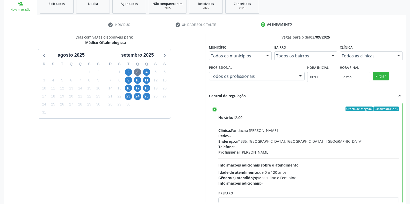
scroll to position [105, 0]
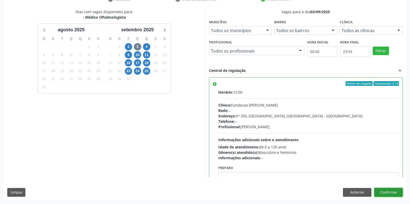
click at [394, 195] on button "Confirmar" at bounding box center [388, 192] width 28 height 9
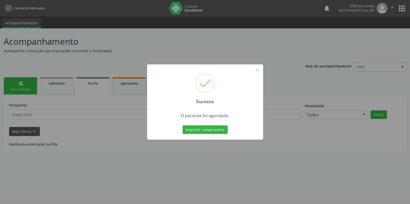
scroll to position [0, 0]
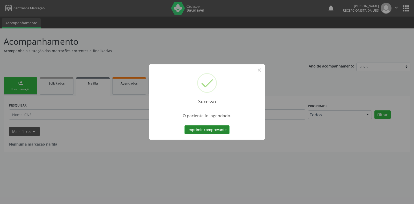
click at [219, 128] on button "Imprimir comprovante" at bounding box center [207, 130] width 45 height 9
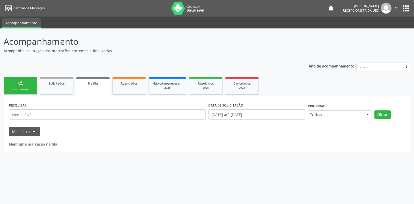
click at [28, 88] on div "Nova marcação" at bounding box center [21, 89] width 26 height 4
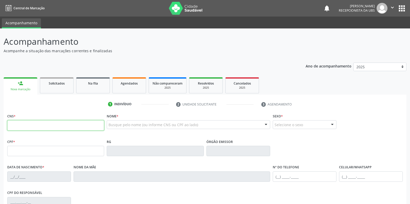
click at [25, 123] on input "text" at bounding box center [55, 125] width 97 height 10
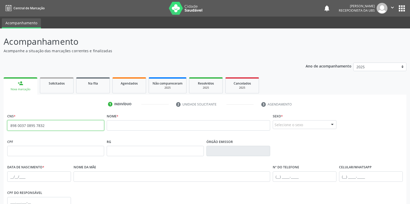
click at [52, 127] on input "898 0037 0895 7832" at bounding box center [55, 125] width 97 height 10
type input "8"
type input "700 2039 3479 7620"
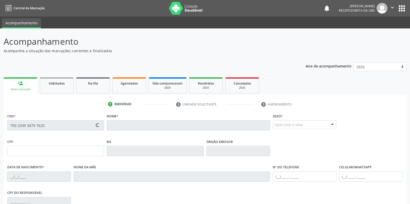
type input "704.432.894-68"
type input "10/10/1955"
type input "Quiteria Alves de Lima"
type input "[PHONE_NUMBER]"
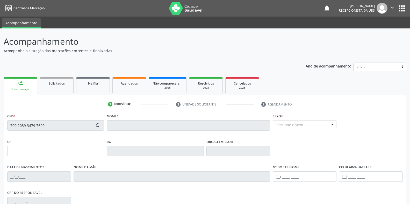
type input "496.264.774-15"
type input "126"
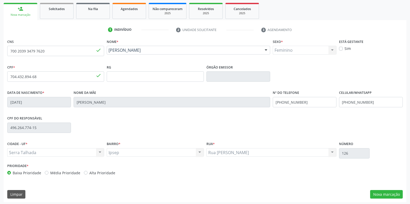
scroll to position [76, 0]
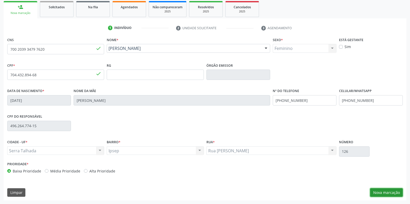
click at [386, 193] on button "Nova marcação" at bounding box center [386, 192] width 33 height 9
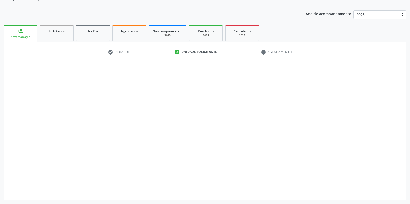
scroll to position [52, 0]
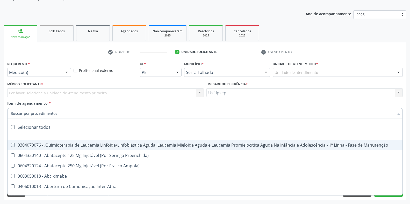
click at [68, 72] on div at bounding box center [67, 72] width 8 height 9
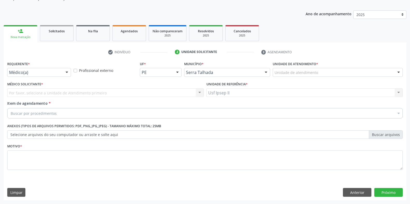
click at [65, 72] on div at bounding box center [67, 72] width 8 height 9
click at [63, 73] on div at bounding box center [67, 72] width 8 height 9
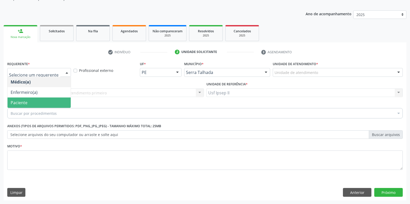
click at [29, 101] on span "Paciente" at bounding box center [39, 103] width 63 height 10
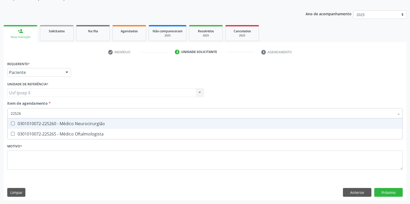
type input "225265"
click at [50, 127] on span "0301010072-225265 - Médico Oftalmologista" at bounding box center [205, 124] width 395 height 10
checkbox Oftalmologista "true"
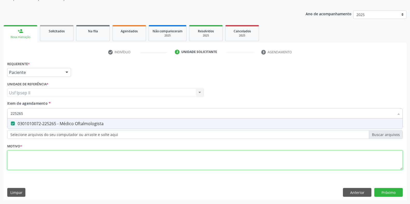
click at [18, 158] on div "Requerente * Paciente Médico(a) Enfermeiro(a) Paciente Nenhum resultado encontr…" at bounding box center [204, 118] width 395 height 117
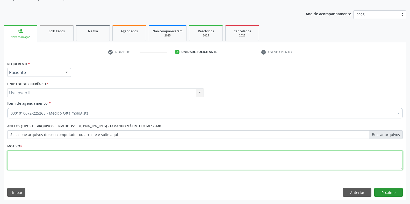
type textarea "."
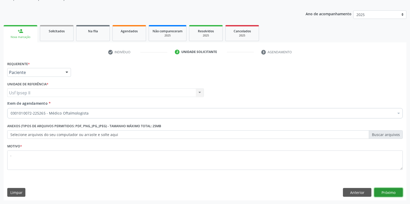
click at [380, 188] on button "Próximo" at bounding box center [388, 192] width 28 height 9
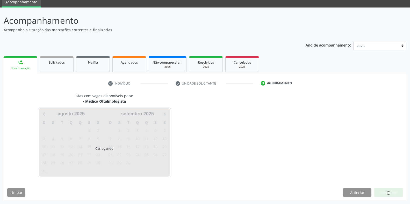
scroll to position [21, 0]
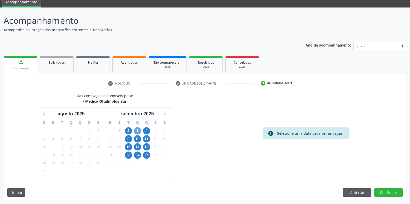
click at [137, 130] on span "3" at bounding box center [137, 130] width 7 height 7
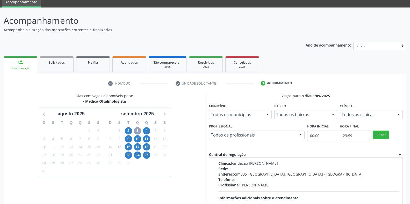
scroll to position [0, 0]
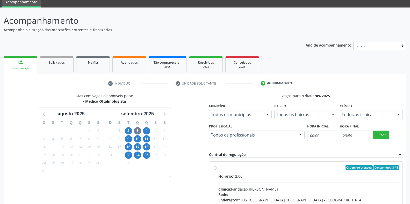
click at [218, 169] on label "Ordem de chegada Consumidos: 3 / 6 Horário: 12:00 Clínica: Fundacao Altino Vent…" at bounding box center [308, 204] width 181 height 79
click at [214, 169] on input "Ordem de chegada Consumidos: 3 / 6 Horário: 12:00 Clínica: Fundacao Altino Vent…" at bounding box center [215, 167] width 4 height 5
radio input "true"
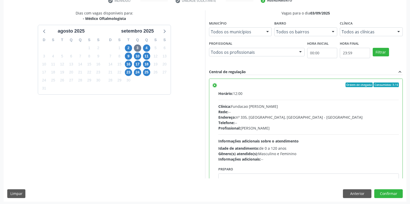
scroll to position [105, 0]
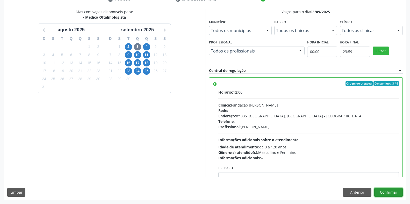
click at [393, 193] on button "Confirmar" at bounding box center [388, 192] width 28 height 9
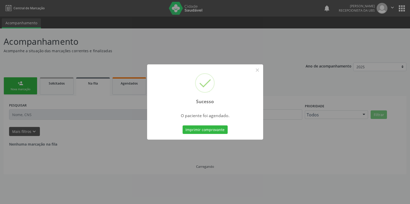
scroll to position [0, 0]
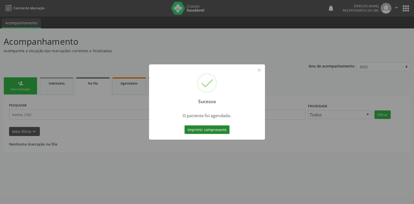
click at [218, 129] on button "Imprimir comprovante" at bounding box center [207, 130] width 45 height 9
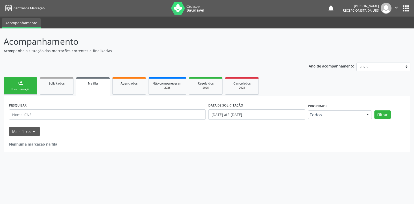
click at [29, 89] on div "Nova marcação" at bounding box center [21, 89] width 26 height 4
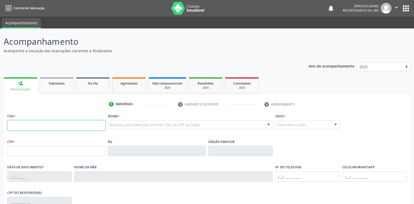
click at [39, 127] on input "text" at bounding box center [56, 125] width 98 height 10
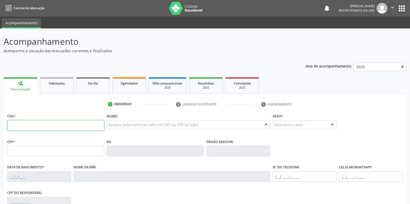
click at [37, 125] on input "text" at bounding box center [55, 125] width 97 height 10
type input "708 2021 4858 5841"
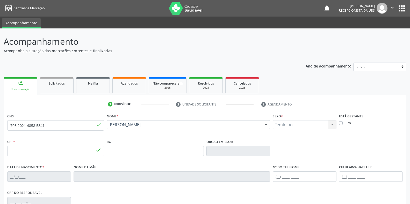
type input "034.287.114-59"
type input "16/10/1977"
type input "Carmosa Onorio Gomes"
type input "(87) 99606-3589"
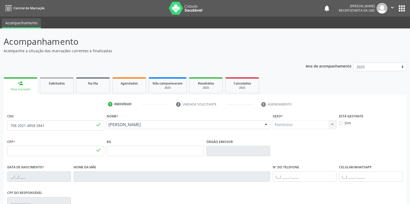
type input "70"
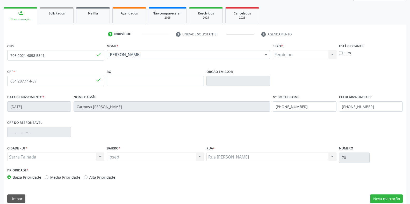
scroll to position [76, 0]
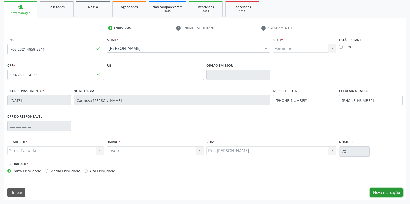
click at [385, 189] on button "Nova marcação" at bounding box center [386, 192] width 33 height 9
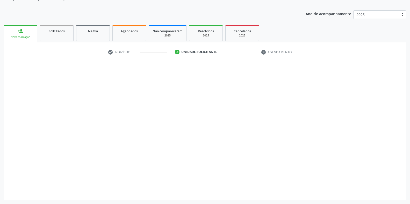
scroll to position [52, 0]
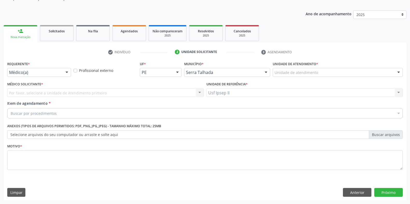
click at [68, 74] on div at bounding box center [67, 72] width 8 height 9
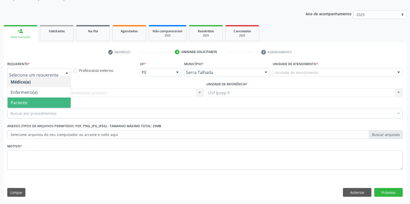
click at [20, 100] on span "Paciente" at bounding box center [19, 103] width 17 height 6
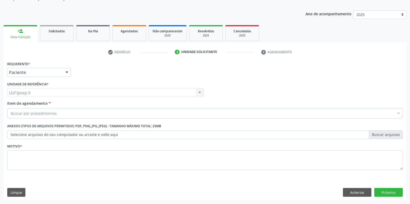
drag, startPoint x: 24, startPoint y: 112, endPoint x: 24, endPoint y: 108, distance: 4.7
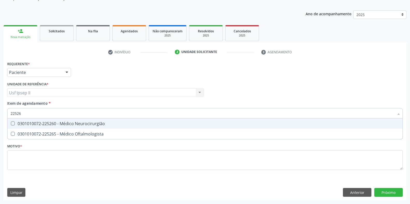
type input "225265"
click at [58, 124] on div "0301010072-225265 - Médico Oftalmologista" at bounding box center [205, 124] width 388 height 4
checkbox Oftalmologista "true"
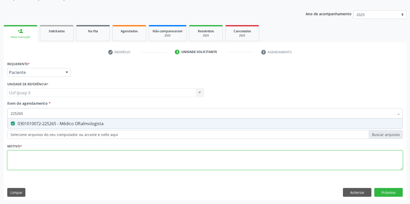
click at [27, 156] on div "Requerente * Paciente Médico(a) Enfermeiro(a) Paciente Nenhum resultado encontr…" at bounding box center [204, 118] width 395 height 117
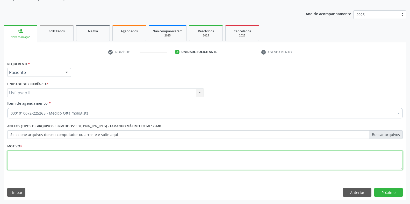
click at [25, 153] on div "0301010072-225265 - Médico Oftalmologista" at bounding box center [212, 151] width 403 height 4
type textarea "."
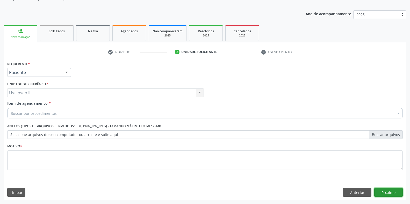
click at [395, 191] on button "Próximo" at bounding box center [388, 192] width 28 height 9
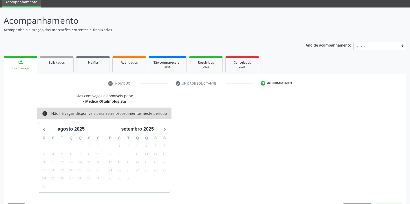
scroll to position [36, 0]
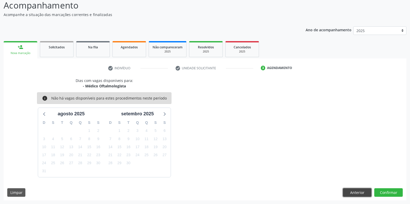
click at [346, 190] on button "Anterior" at bounding box center [357, 192] width 28 height 9
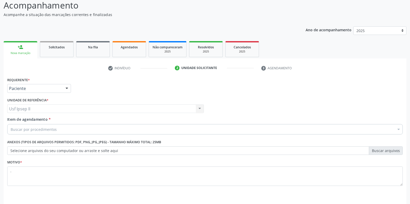
click at [78, 126] on div "Buscar por procedimentos" at bounding box center [204, 129] width 395 height 10
click at [11, 131] on input "Item de agendamento *" at bounding box center [11, 129] width 0 height 10
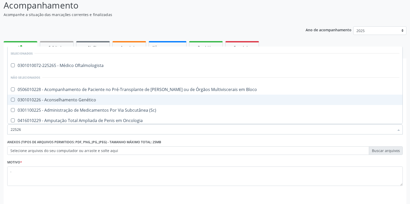
type input "225265"
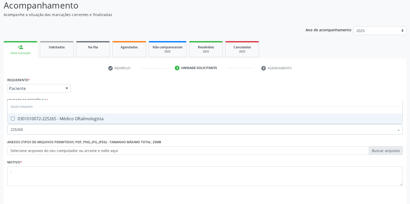
click at [99, 118] on div "0301010072-225265 - Médico Oftalmologista" at bounding box center [205, 119] width 388 height 4
checkbox Oftalmologista "true"
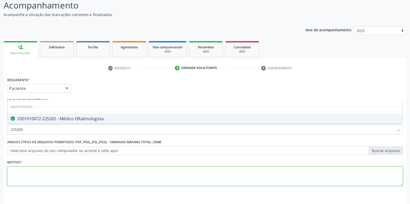
click at [36, 177] on textarea "." at bounding box center [204, 177] width 395 height 20
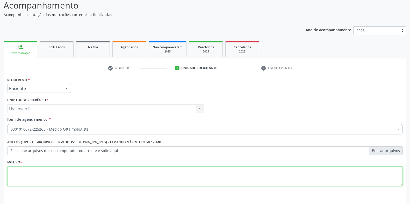
click at [36, 173] on textarea "." at bounding box center [204, 177] width 395 height 20
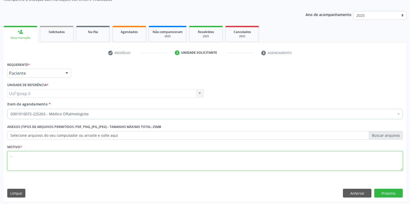
scroll to position [52, 0]
type textarea ".."
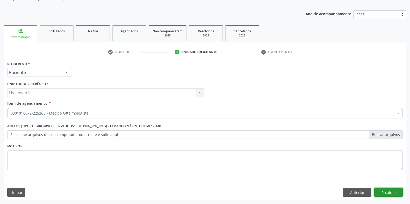
click at [390, 190] on button "Próximo" at bounding box center [388, 192] width 28 height 9
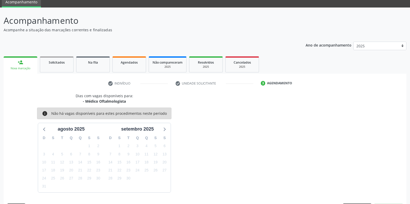
scroll to position [36, 0]
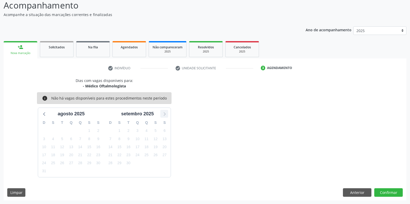
click at [165, 112] on icon at bounding box center [164, 114] width 7 height 7
click at [352, 195] on button "Anterior" at bounding box center [357, 192] width 28 height 9
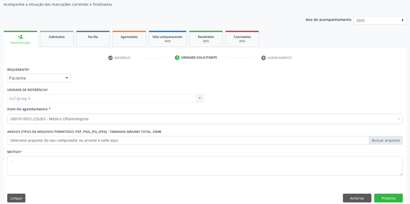
scroll to position [52, 0]
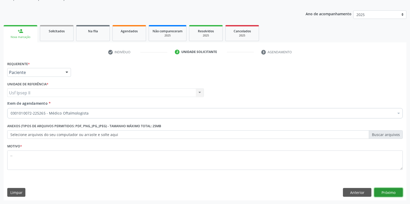
click at [398, 194] on button "Próximo" at bounding box center [388, 192] width 28 height 9
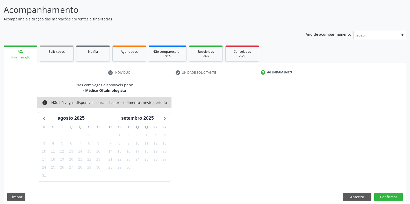
scroll to position [36, 0]
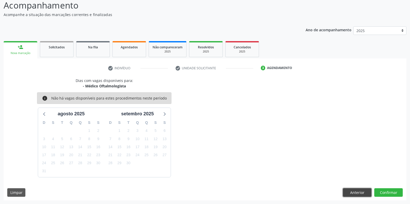
click at [354, 194] on button "Anterior" at bounding box center [357, 192] width 28 height 9
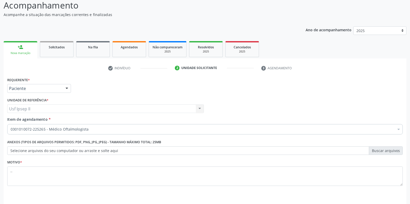
click at [65, 91] on div at bounding box center [67, 88] width 8 height 9
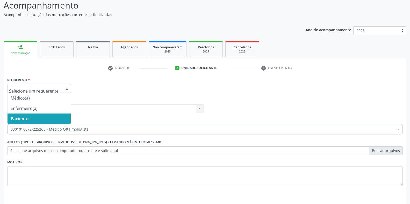
click at [49, 119] on span "Paciente" at bounding box center [39, 119] width 63 height 10
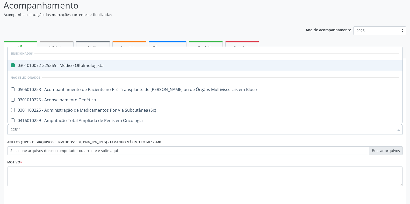
type input "225112"
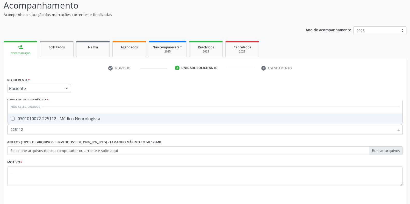
click at [84, 120] on div "0301010072-225112 - Médico Neurologista" at bounding box center [205, 119] width 388 height 4
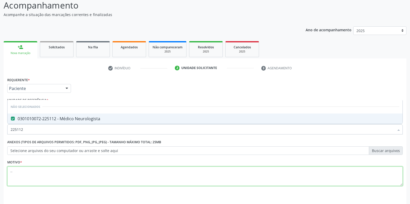
click at [34, 180] on textarea ".." at bounding box center [204, 177] width 395 height 20
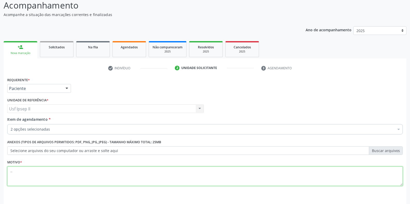
scroll to position [52, 0]
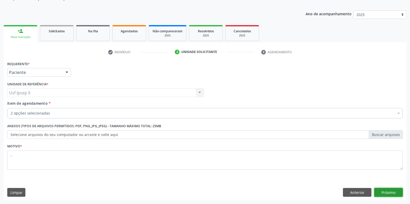
click at [394, 192] on button "Próximo" at bounding box center [388, 192] width 28 height 9
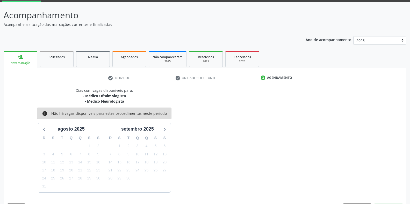
scroll to position [42, 0]
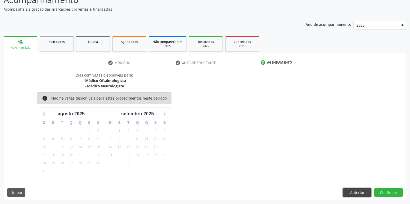
click at [349, 192] on button "Anterior" at bounding box center [357, 192] width 28 height 9
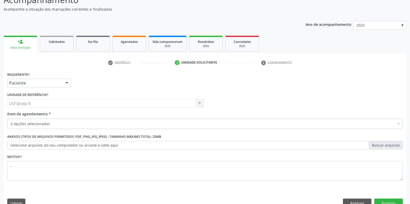
click at [397, 120] on div at bounding box center [398, 124] width 8 height 9
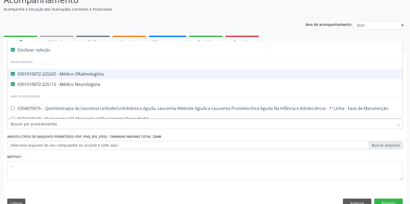
click at [12, 76] on Oftalmologista at bounding box center [13, 74] width 4 height 4
click at [11, 76] on Oftalmologista "checkbox" at bounding box center [9, 73] width 3 height 3
checkbox Oftalmologista "false"
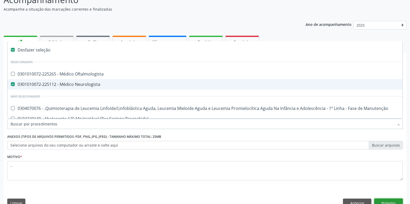
click at [378, 201] on button "Próximo" at bounding box center [388, 203] width 28 height 9
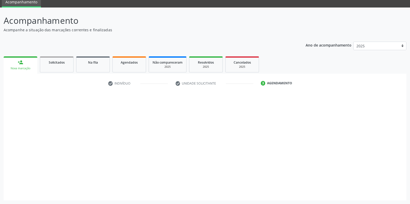
scroll to position [21, 0]
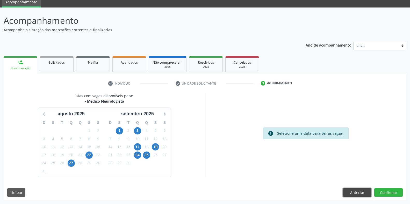
click at [354, 194] on button "Anterior" at bounding box center [357, 192] width 28 height 9
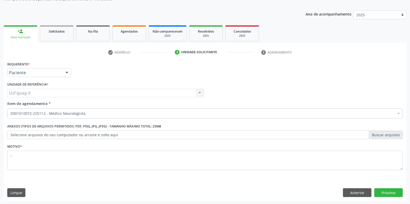
scroll to position [52, 0]
click at [356, 189] on button "Anterior" at bounding box center [357, 192] width 28 height 9
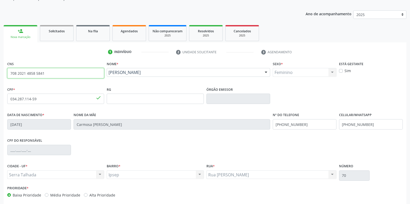
click at [77, 75] on input "708 2021 4858 5841" at bounding box center [55, 73] width 97 height 10
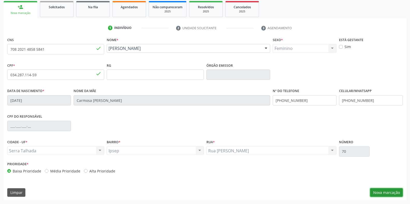
click at [391, 193] on button "Nova marcação" at bounding box center [386, 192] width 33 height 9
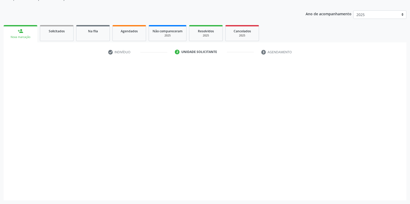
scroll to position [52, 0]
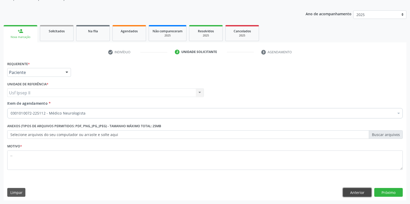
click at [355, 194] on button "Anterior" at bounding box center [357, 192] width 28 height 9
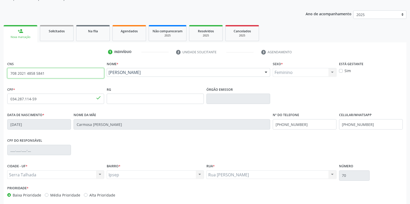
click at [56, 76] on input "708 2021 4858 5841" at bounding box center [55, 73] width 97 height 10
type input "7"
type input "700 8059 9192 7380"
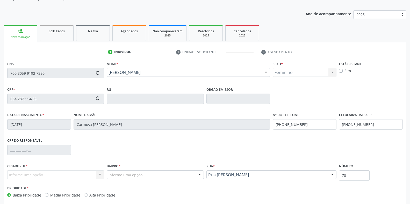
type input "176.464.984-24"
type input "07/04/2021"
type input "Carla Raiane Lima Souza"
type input "(87) 94154-6446"
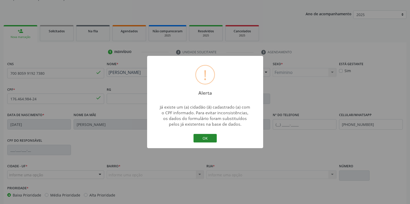
click at [209, 139] on button "OK" at bounding box center [204, 138] width 23 height 9
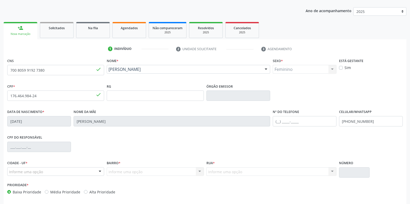
scroll to position [76, 0]
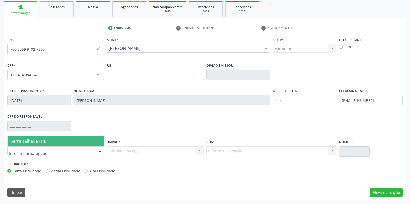
click at [38, 141] on span "Serra Talhada - PE" at bounding box center [28, 141] width 35 height 6
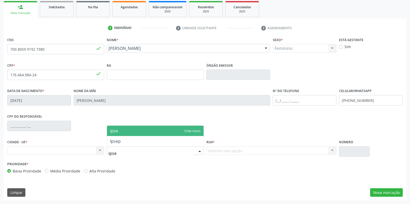
type input "ipsep"
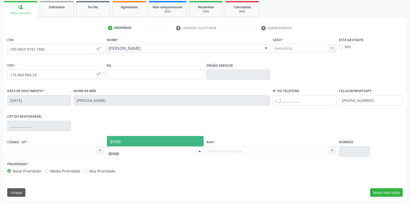
click at [146, 140] on span "Ipsep" at bounding box center [155, 141] width 96 height 10
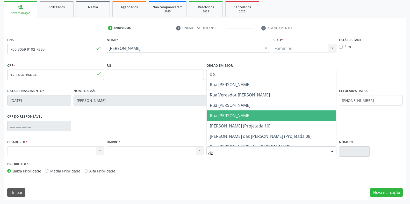
type input "dou"
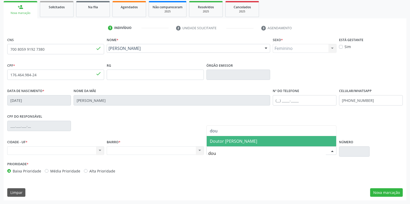
click at [237, 138] on span "Doutor Ivan de Oliveira" at bounding box center [271, 141] width 129 height 10
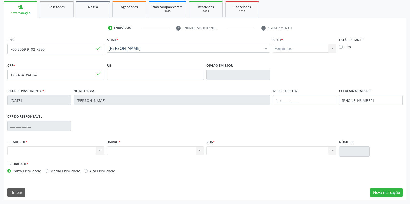
click at [348, 150] on input "text" at bounding box center [354, 151] width 31 height 10
click at [348, 152] on input "text" at bounding box center [354, 151] width 31 height 10
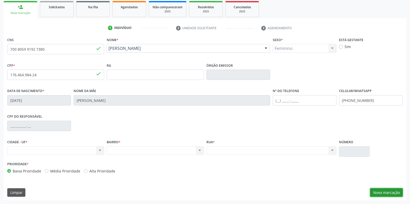
click at [388, 193] on button "Nova marcação" at bounding box center [386, 192] width 33 height 9
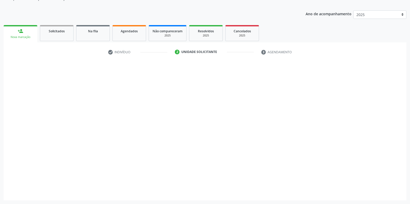
scroll to position [52, 0]
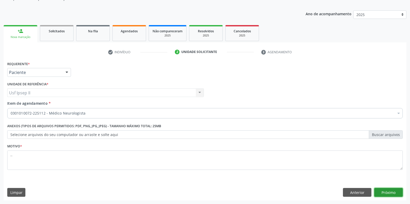
click at [393, 190] on button "Próximo" at bounding box center [388, 192] width 28 height 9
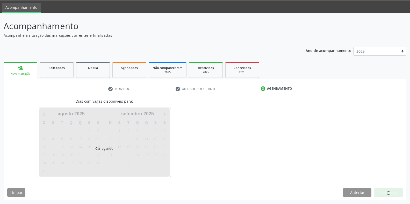
scroll to position [16, 0]
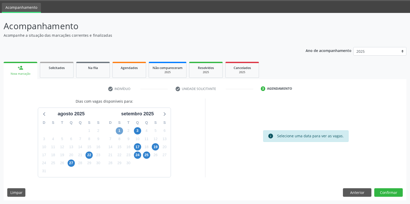
click at [122, 131] on span "1" at bounding box center [119, 130] width 7 height 7
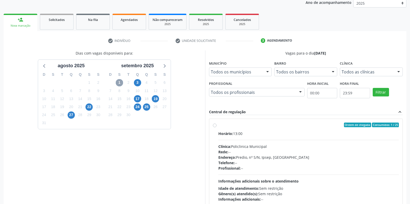
scroll to position [67, 0]
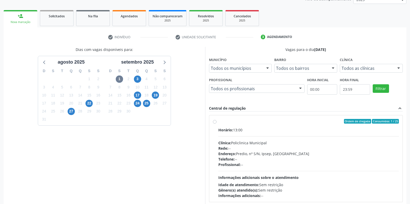
click at [218, 121] on label "Ordem de chegada Consumidos: 1 / 25 Horário: 13:00 Clínica: Policlinica Municip…" at bounding box center [308, 158] width 181 height 79
click at [215, 121] on input "Ordem de chegada Consumidos: 1 / 25 Horário: 13:00 Clínica: Policlinica Municip…" at bounding box center [215, 121] width 4 height 5
radio input "true"
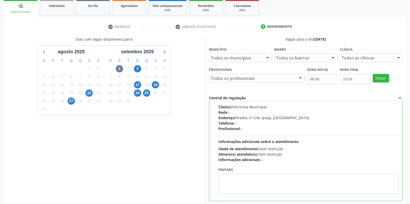
scroll to position [105, 0]
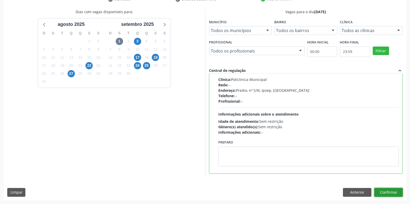
click at [383, 193] on button "Confirmar" at bounding box center [388, 192] width 28 height 9
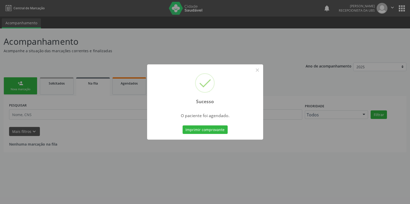
scroll to position [0, 0]
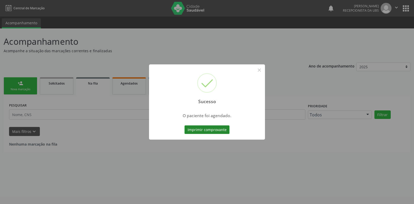
click at [225, 131] on button "Imprimir comprovante" at bounding box center [207, 130] width 45 height 9
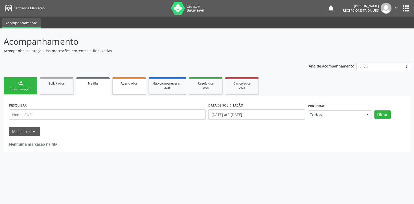
click at [143, 82] on link "Agendados" at bounding box center [129, 85] width 34 height 17
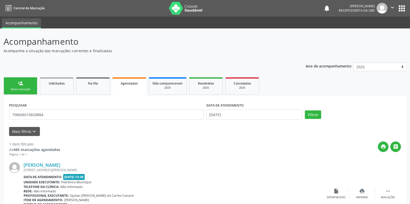
click at [139, 87] on link "Agendados" at bounding box center [129, 86] width 34 height 19
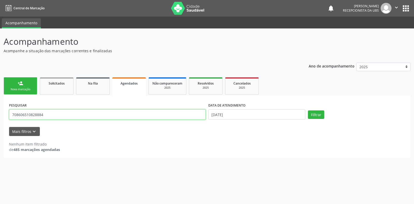
click at [114, 113] on input "708606510828884" at bounding box center [107, 114] width 197 height 10
type input "7"
type input "700805991927380"
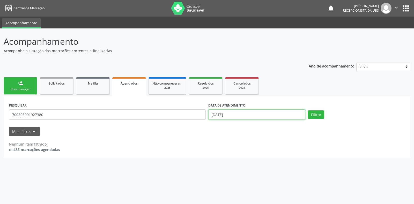
click at [230, 112] on input "[DATE]" at bounding box center [256, 114] width 97 height 10
click at [281, 127] on icon at bounding box center [282, 127] width 4 height 4
select select "8"
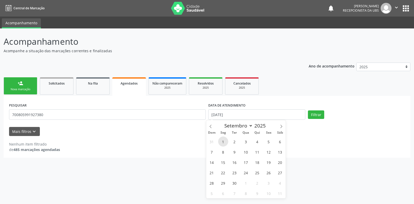
click at [224, 142] on span "1" at bounding box center [223, 142] width 10 height 10
type input "01/09/2025"
click at [317, 114] on button "Filtrar" at bounding box center [316, 115] width 16 height 9
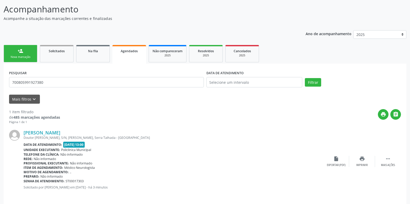
scroll to position [36, 0]
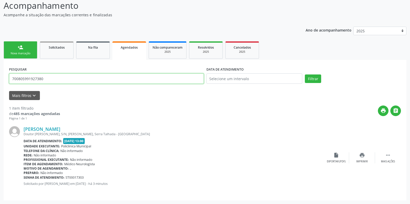
click at [69, 82] on input "700805991927380" at bounding box center [106, 78] width 195 height 10
type input "7"
type input "898005914712442"
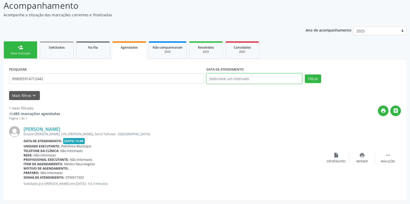
click at [239, 79] on input "text" at bounding box center [254, 78] width 96 height 10
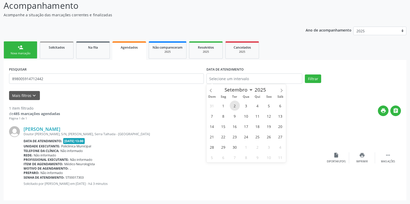
click at [235, 107] on span "2" at bounding box center [235, 106] width 10 height 10
type input "[DATE]"
click at [317, 77] on button "Filtrar" at bounding box center [313, 79] width 16 height 9
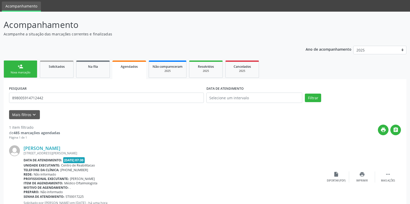
scroll to position [26, 0]
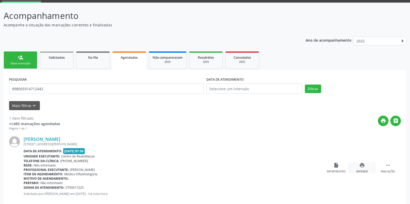
click at [359, 166] on icon "print" at bounding box center [362, 166] width 6 height 6
